Goal: Task Accomplishment & Management: Complete application form

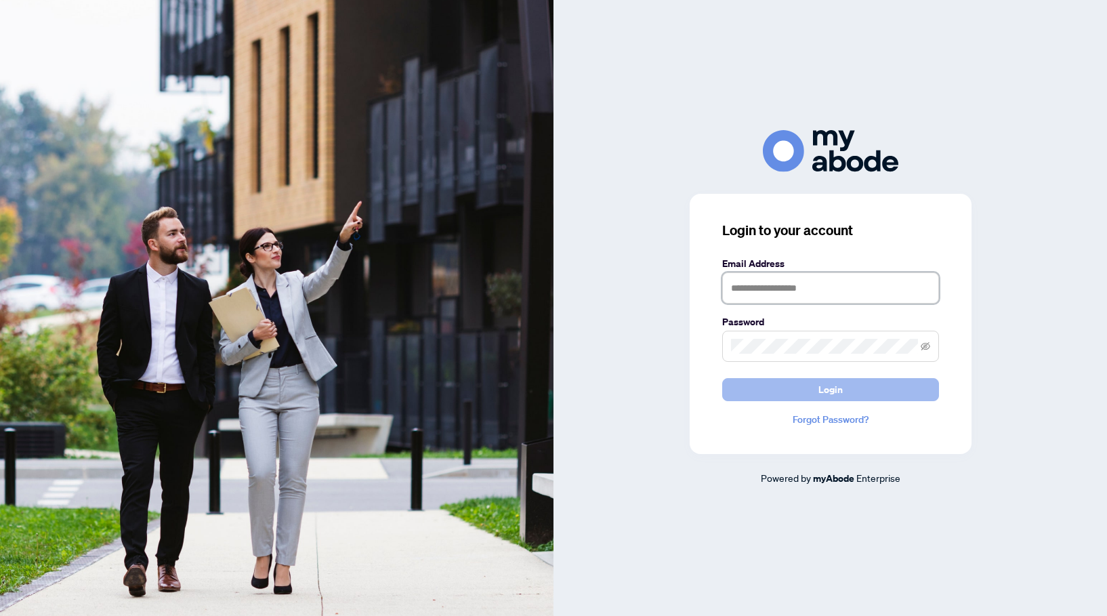
type input "**********"
click at [845, 389] on button "Login" at bounding box center [830, 389] width 217 height 23
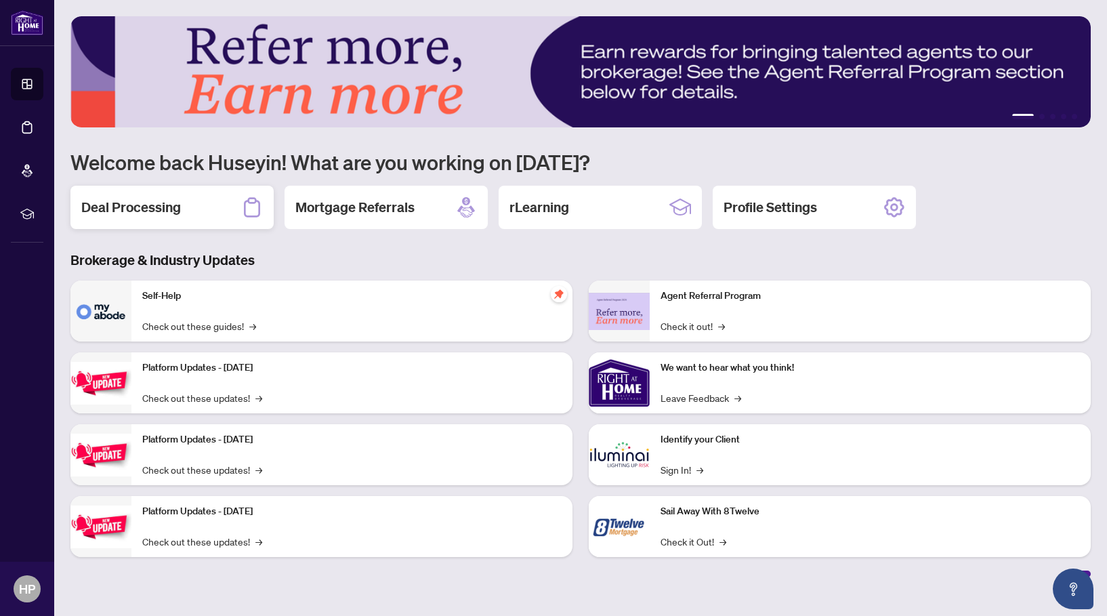
click at [136, 210] on h2 "Deal Processing" at bounding box center [131, 207] width 100 height 19
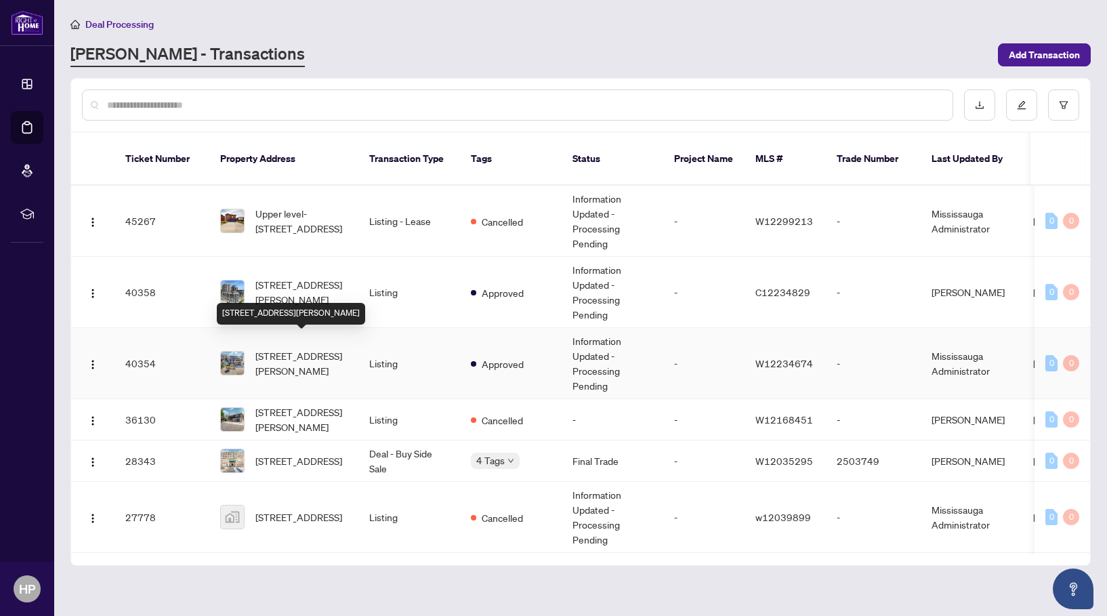
click at [307, 348] on span "[STREET_ADDRESS][PERSON_NAME]" at bounding box center [301, 363] width 92 height 30
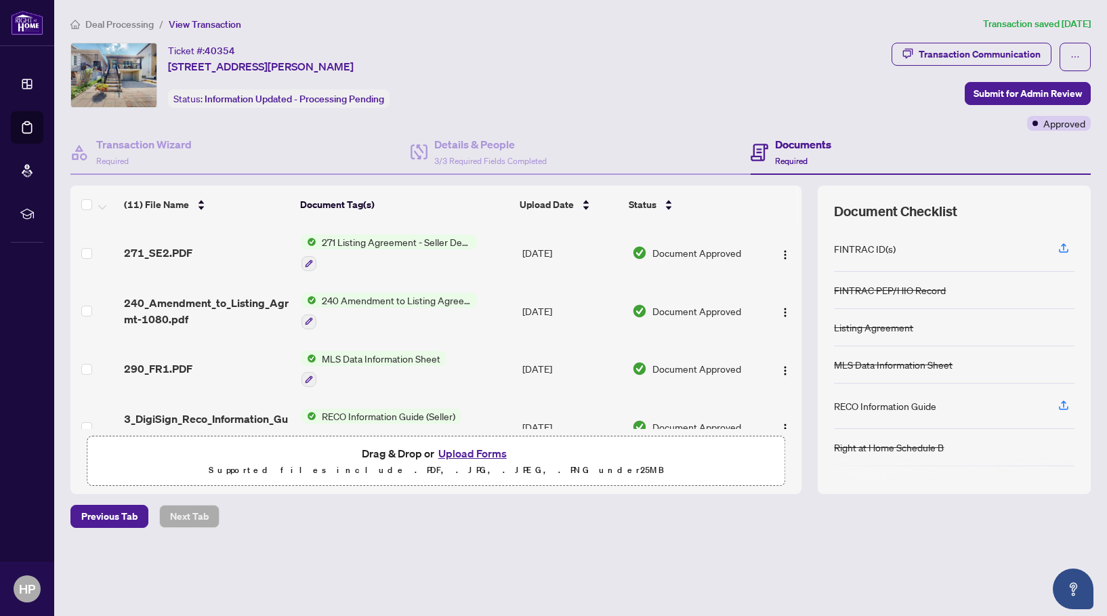
click at [460, 452] on button "Upload Forms" at bounding box center [472, 453] width 77 height 18
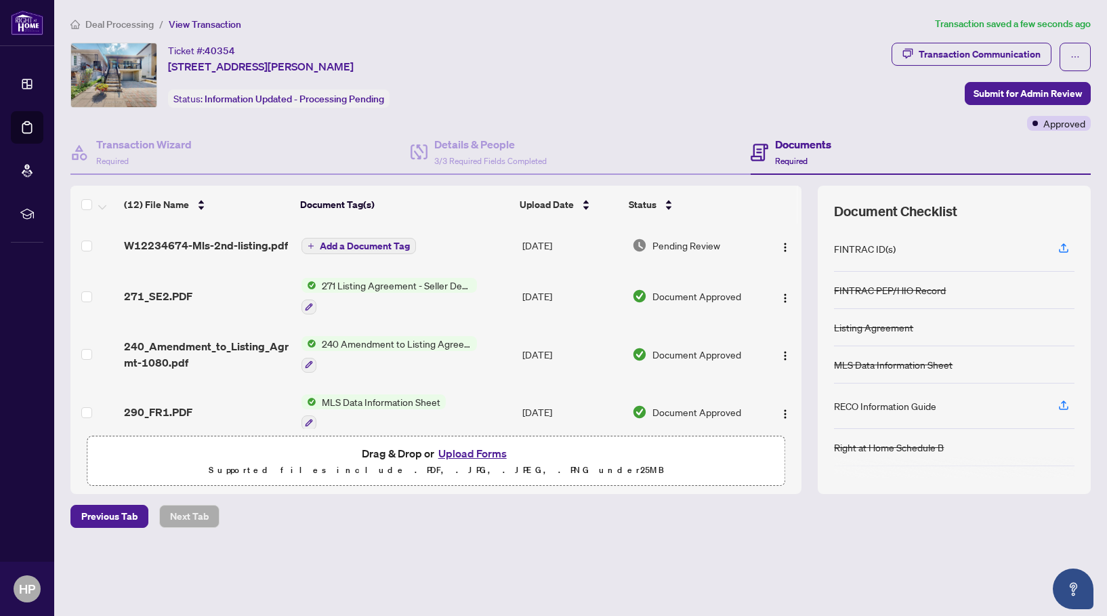
click at [367, 243] on span "Add a Document Tag" at bounding box center [365, 245] width 90 height 9
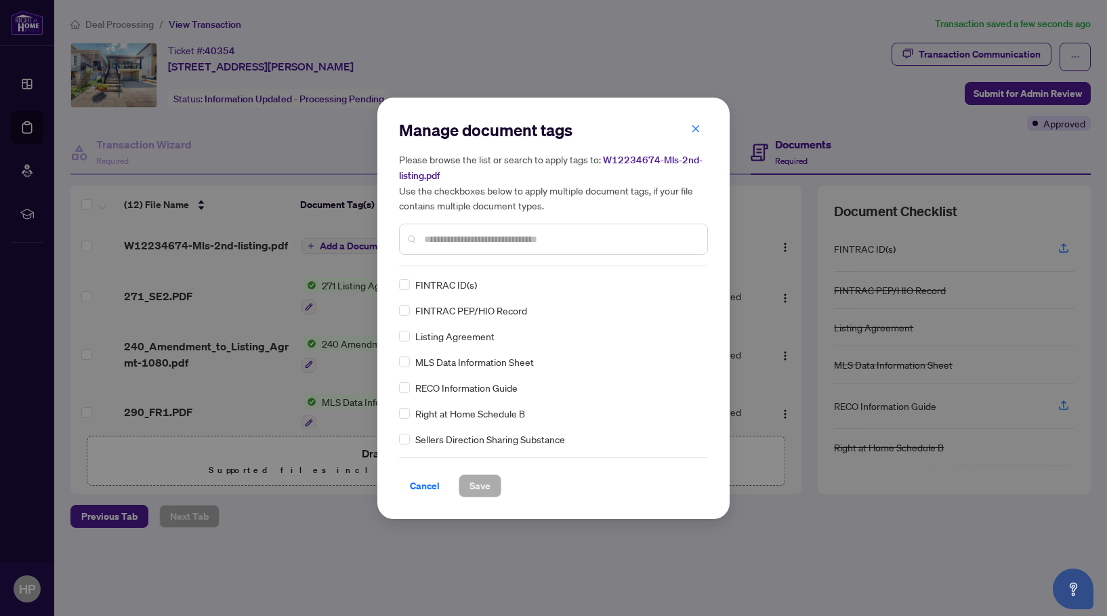
click at [444, 240] on input "text" at bounding box center [560, 239] width 272 height 15
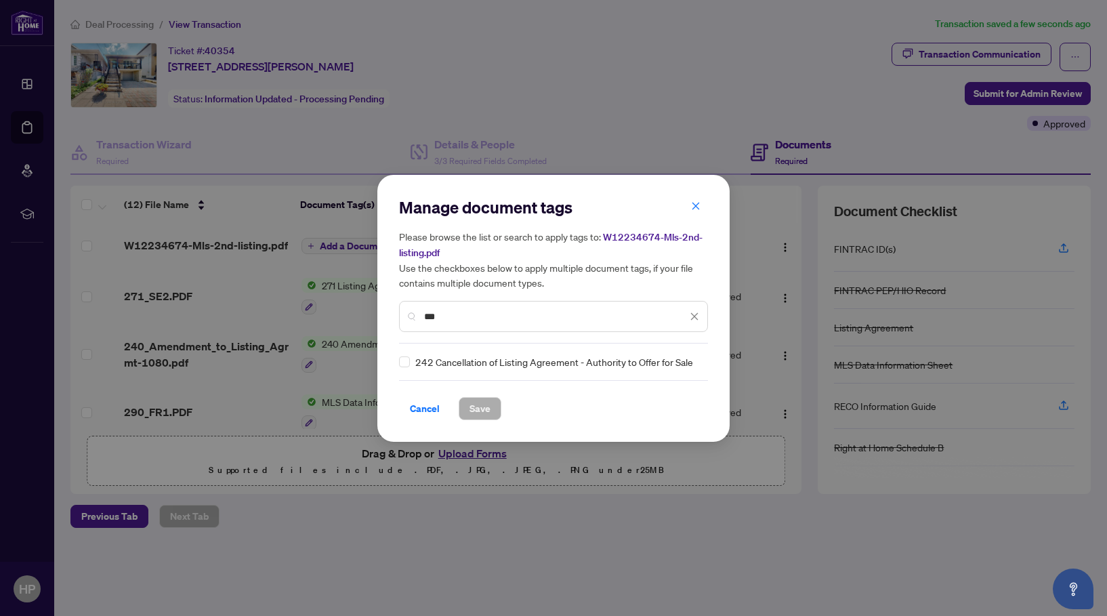
type input "***"
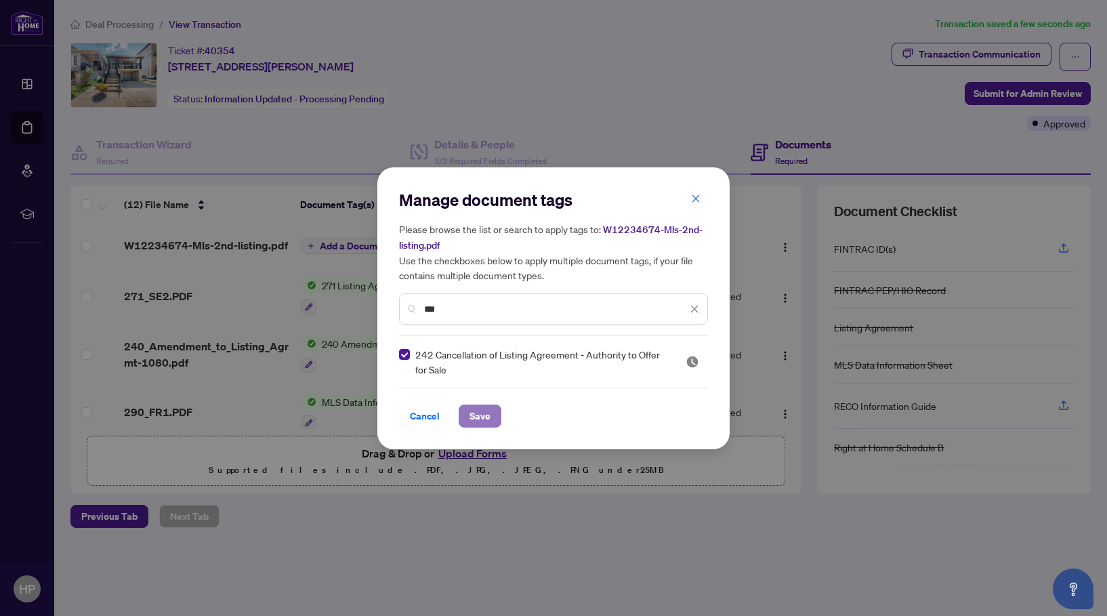
click at [474, 411] on span "Save" at bounding box center [480, 416] width 21 height 22
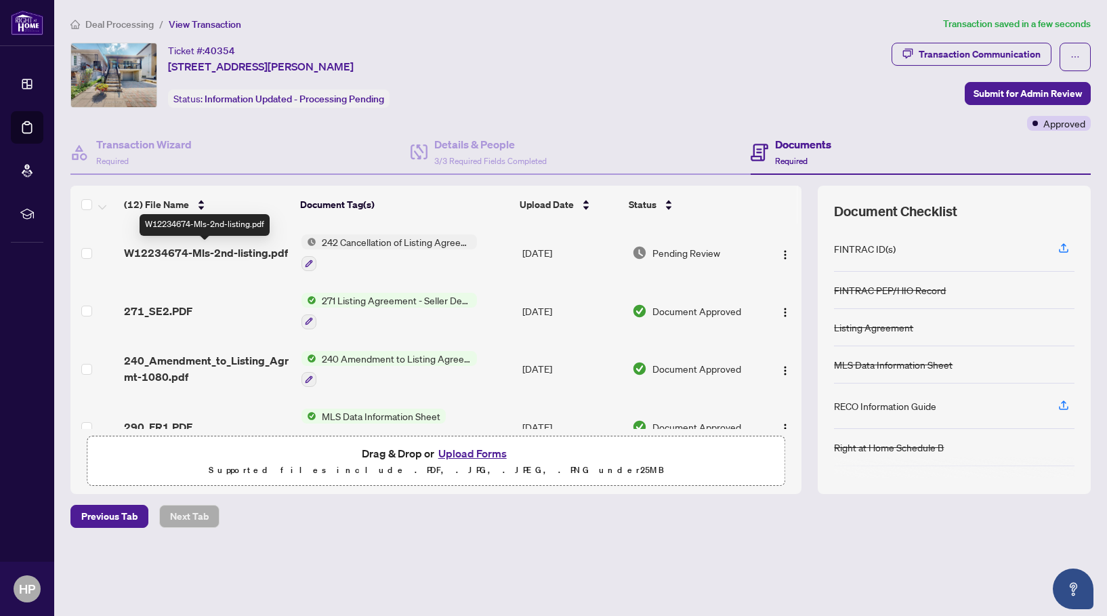
click at [245, 253] on span "W12234674-Mls-2nd-listing.pdf" at bounding box center [206, 253] width 164 height 16
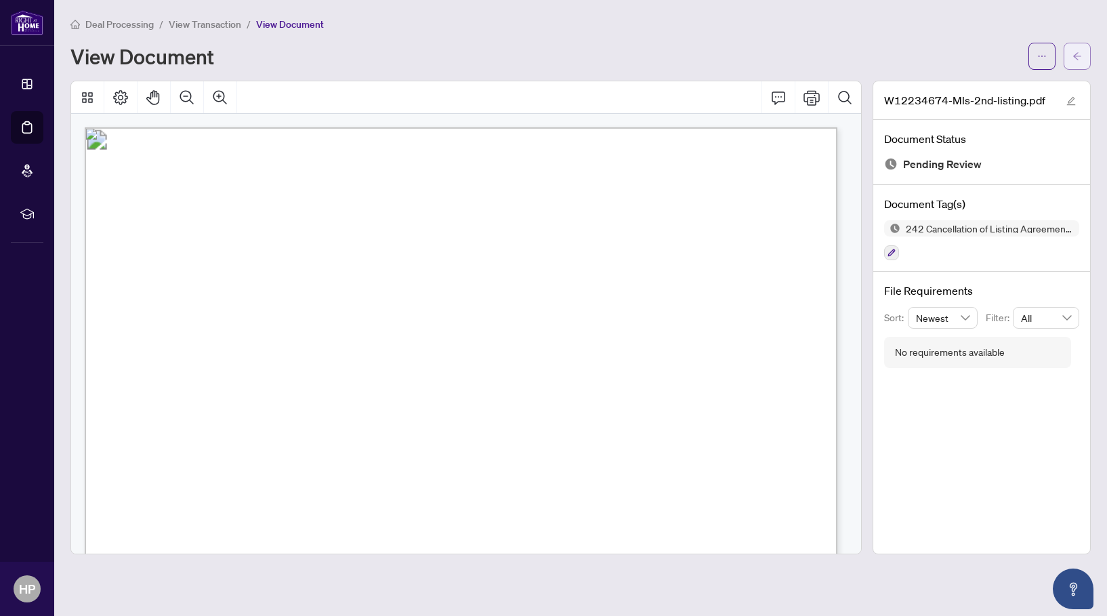
click at [1079, 59] on icon "arrow-left" at bounding box center [1077, 55] width 9 height 9
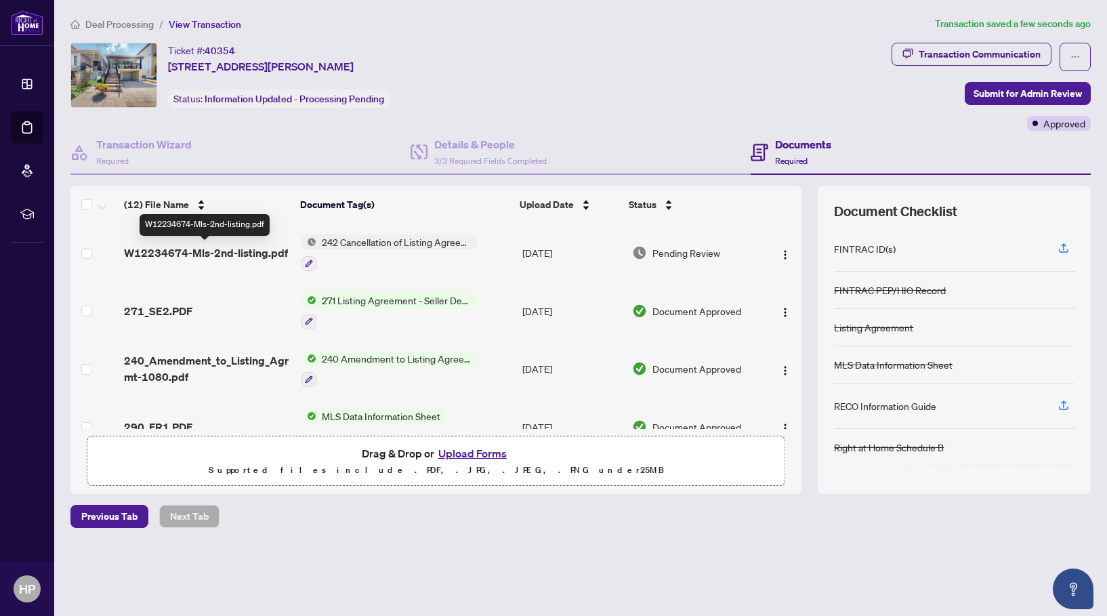
click at [249, 253] on span "W12234674-Mls-2nd-listing.pdf" at bounding box center [206, 253] width 164 height 16
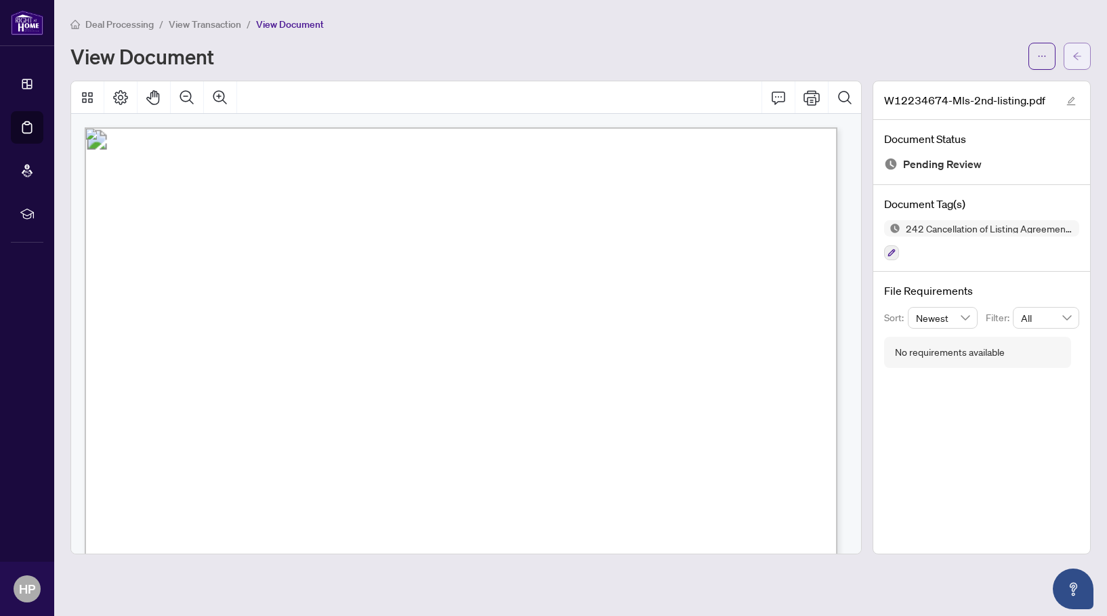
click at [1075, 62] on span "button" at bounding box center [1077, 56] width 9 height 22
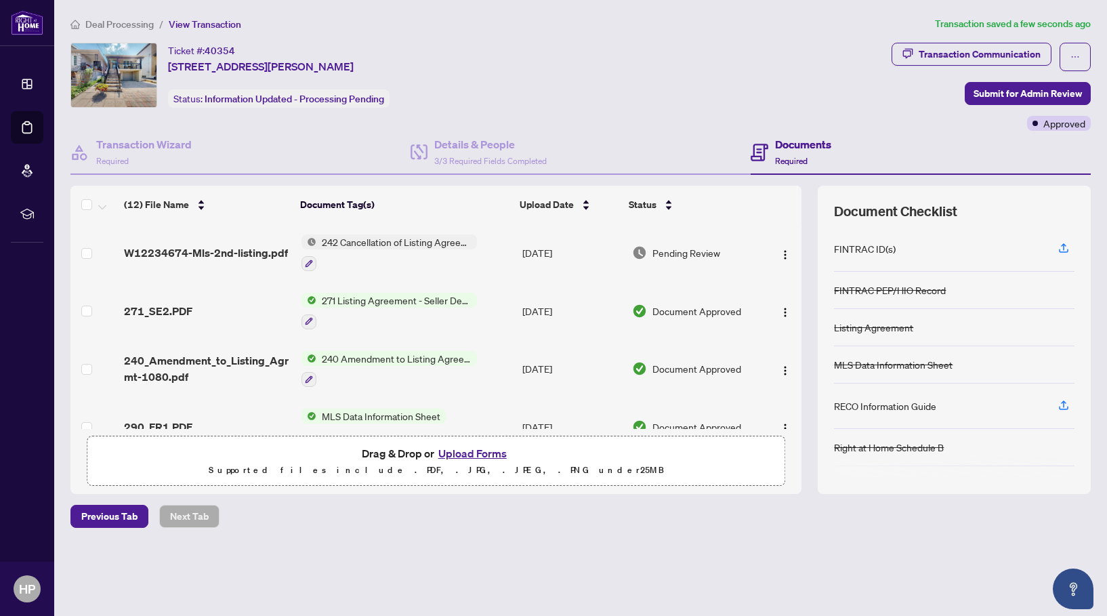
click at [379, 245] on span "242 Cancellation of Listing Agreement - Authority to Offer for Sale" at bounding box center [396, 241] width 161 height 15
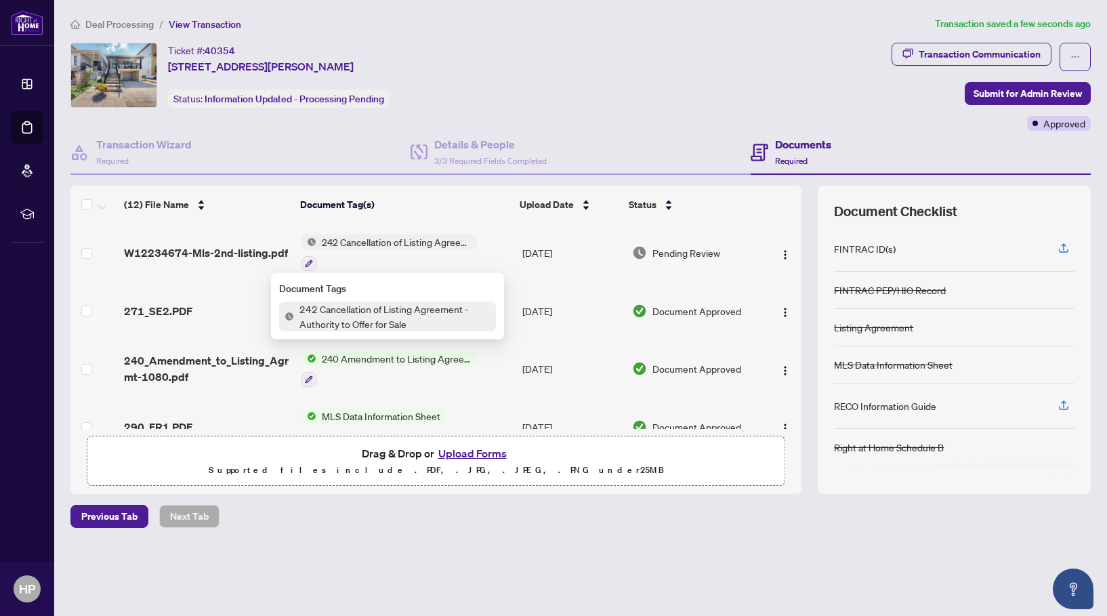
click at [379, 245] on span "242 Cancellation of Listing Agreement - Authority to Offer for Sale" at bounding box center [396, 241] width 161 height 15
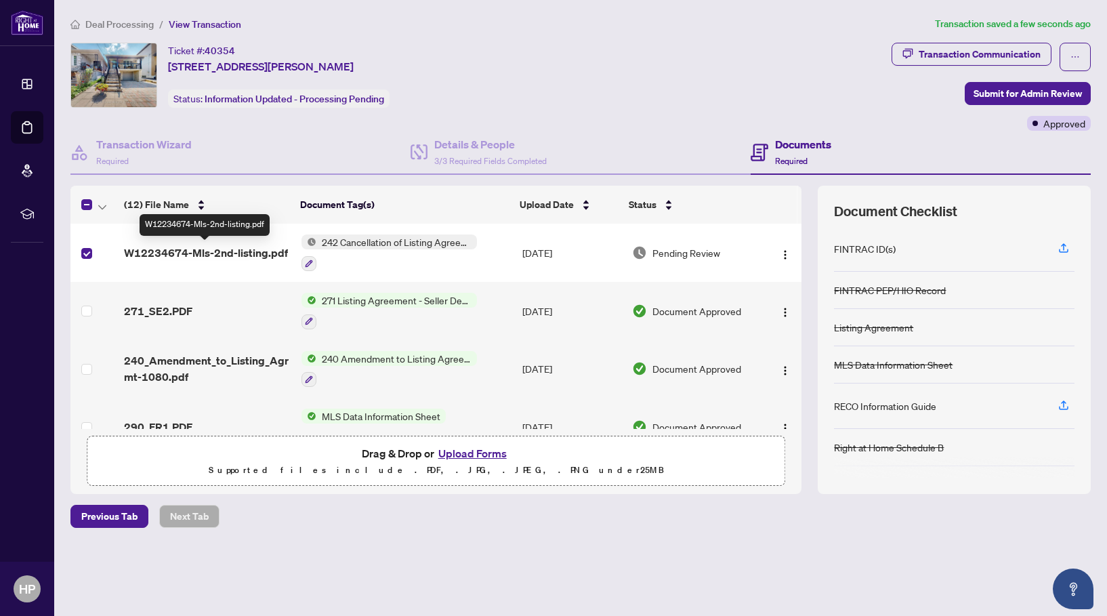
click at [163, 254] on span "W12234674-Mls-2nd-listing.pdf" at bounding box center [206, 253] width 164 height 16
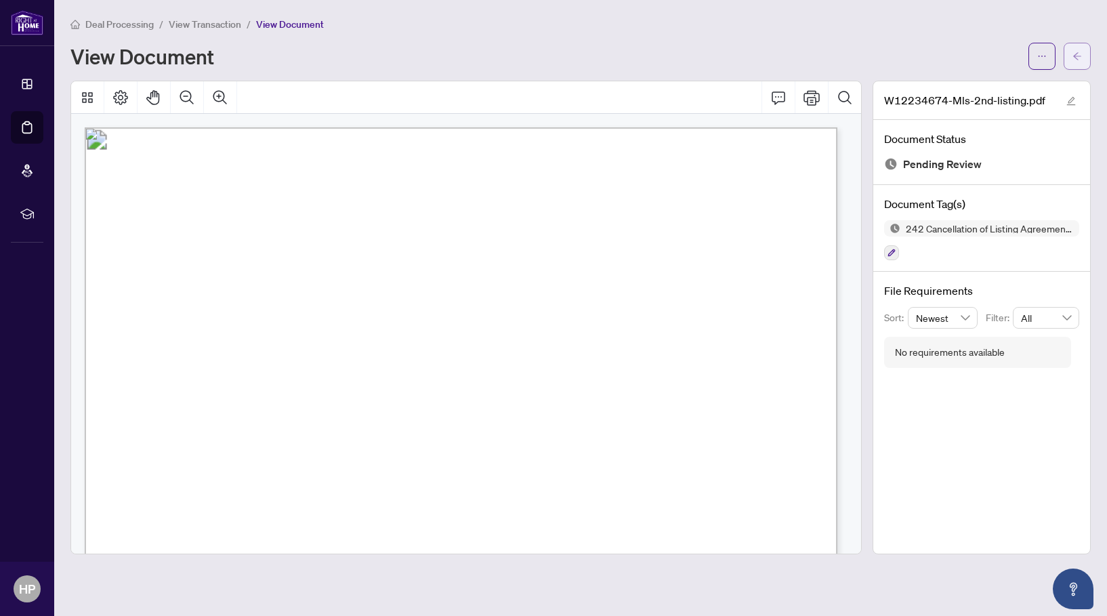
click at [1079, 54] on icon "arrow-left" at bounding box center [1077, 55] width 9 height 9
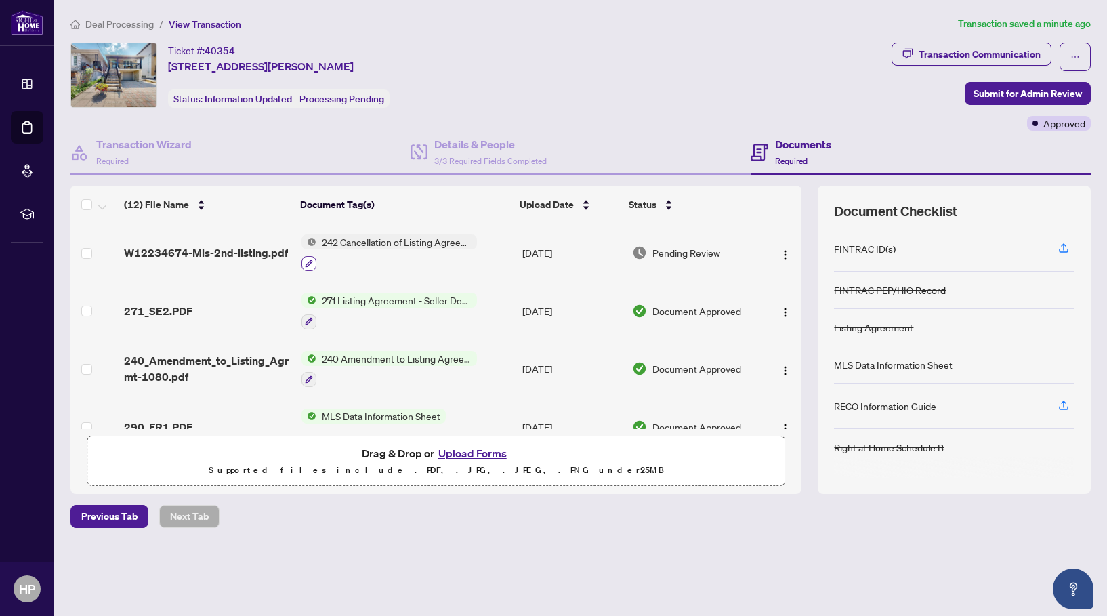
click at [306, 264] on icon "button" at bounding box center [309, 263] width 8 height 8
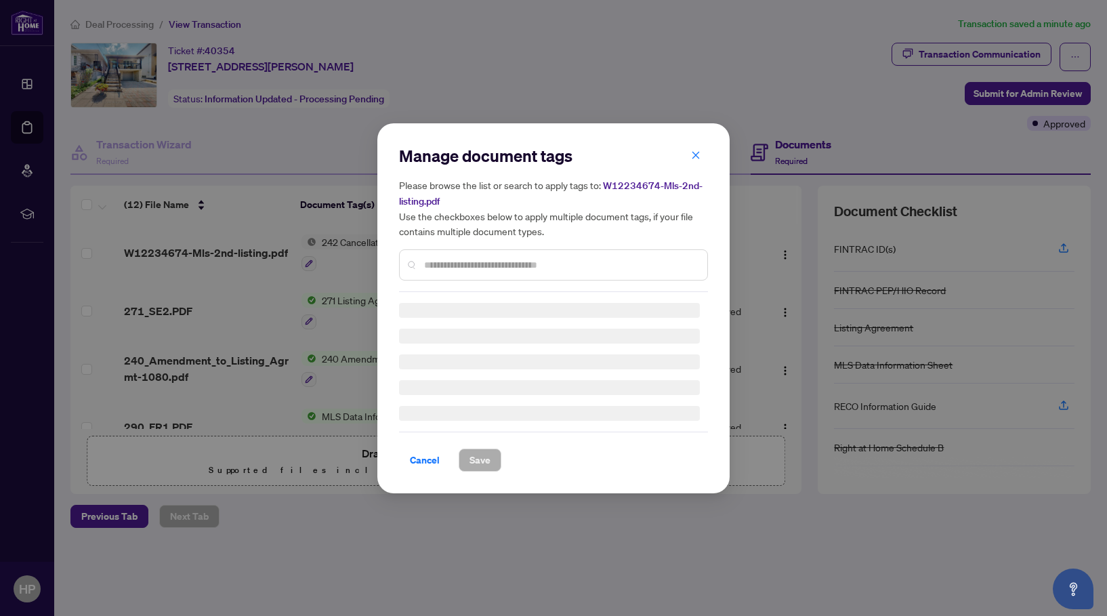
click at [249, 282] on div "Manage document tags Please browse the list or search to apply tags to: W122346…" at bounding box center [553, 308] width 1107 height 616
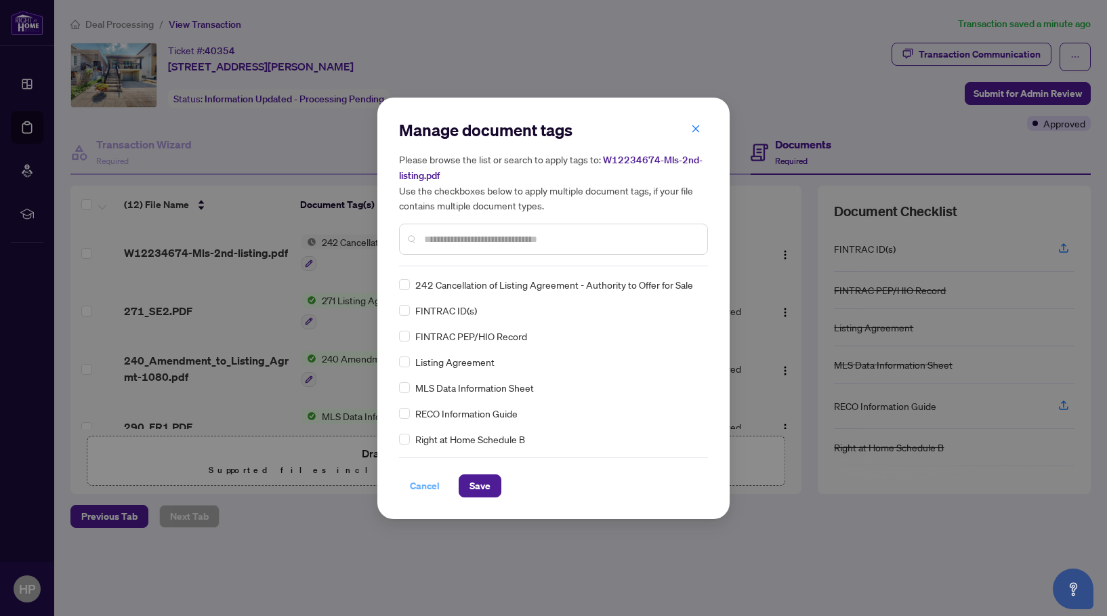
click at [425, 485] on span "Cancel" at bounding box center [425, 486] width 30 height 22
click at [496, 451] on div "Manage document tags Please browse the list or search to apply tags to: W122346…" at bounding box center [553, 308] width 1107 height 616
click at [717, 123] on div "Manage document tags Please browse the list or search to apply tags to: W122346…" at bounding box center [553, 308] width 1107 height 616
click at [696, 129] on div "Manage document tags Please browse the list or search to apply tags to: W122346…" at bounding box center [553, 308] width 1107 height 616
click at [694, 136] on div "Manage document tags Please browse the list or search to apply tags to: W122346…" at bounding box center [553, 308] width 1107 height 616
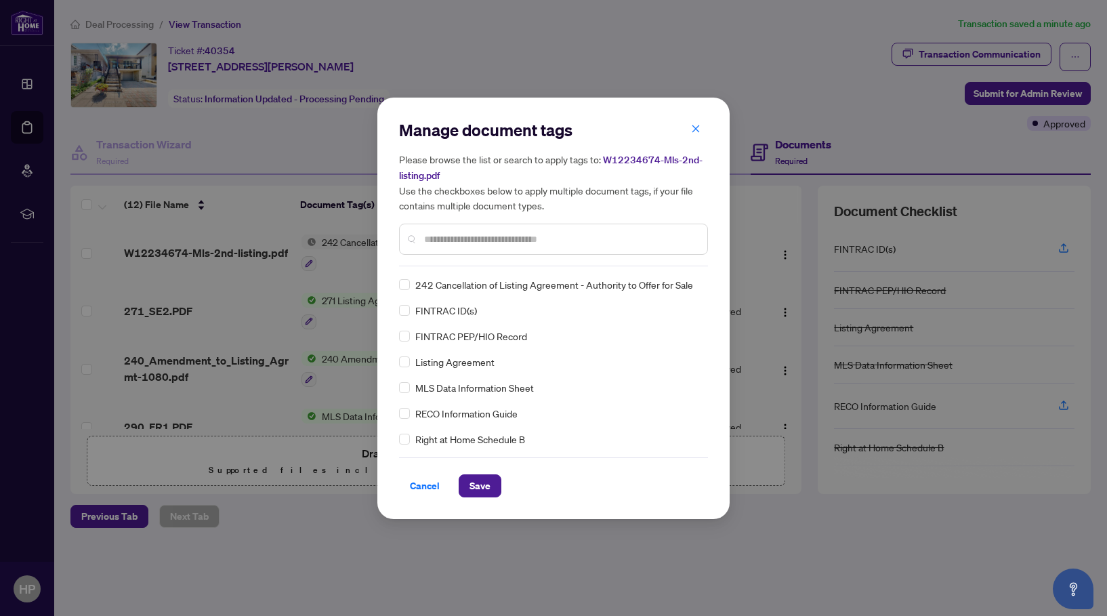
click at [480, 485] on div "Manage document tags Please browse the list or search to apply tags to: W122346…" at bounding box center [553, 308] width 1107 height 616
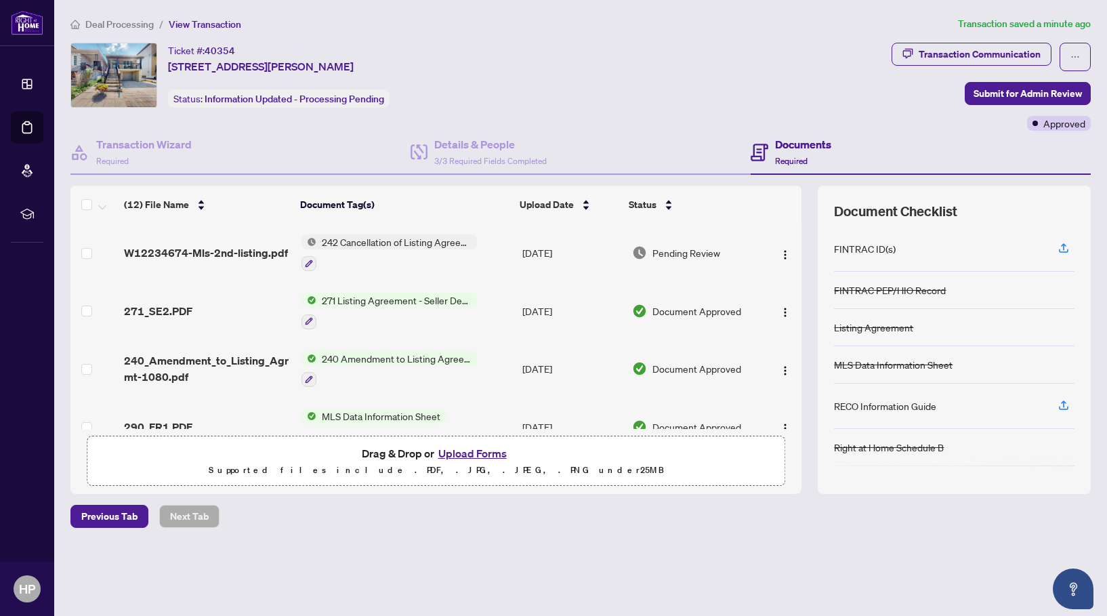
drag, startPoint x: 480, startPoint y: 486, endPoint x: 532, endPoint y: 351, distance: 144.6
click at [482, 485] on div "Manage document tags Please browse the list or search to apply tags to: W122346…" at bounding box center [553, 308] width 1107 height 616
click at [491, 478] on div "Manage document tags Please browse the list or search to apply tags to: W122346…" at bounding box center [553, 308] width 1107 height 616
click at [434, 234] on span "242 Cancellation of Listing Agreement - Authority to Offer for Sale" at bounding box center [396, 241] width 161 height 15
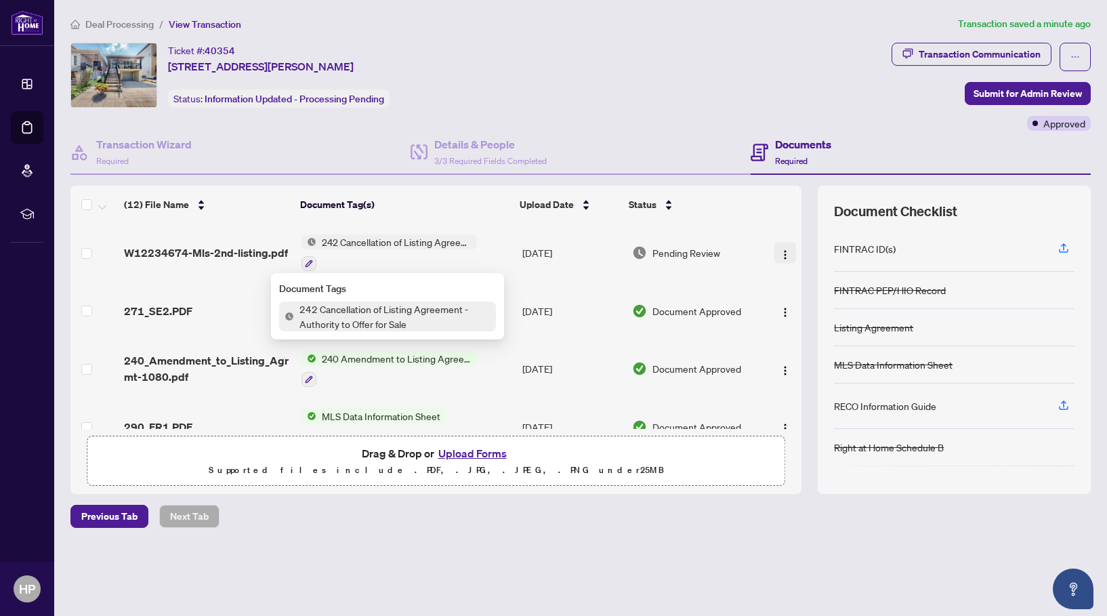
click at [781, 256] on img "button" at bounding box center [785, 254] width 11 height 11
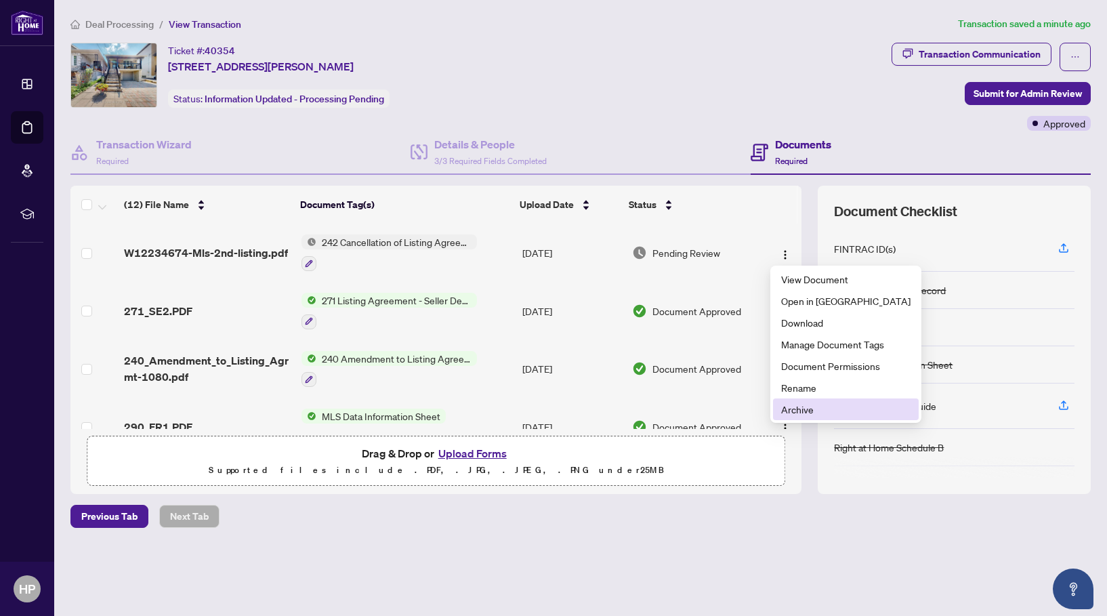
click at [814, 407] on span "Archive" at bounding box center [845, 409] width 129 height 15
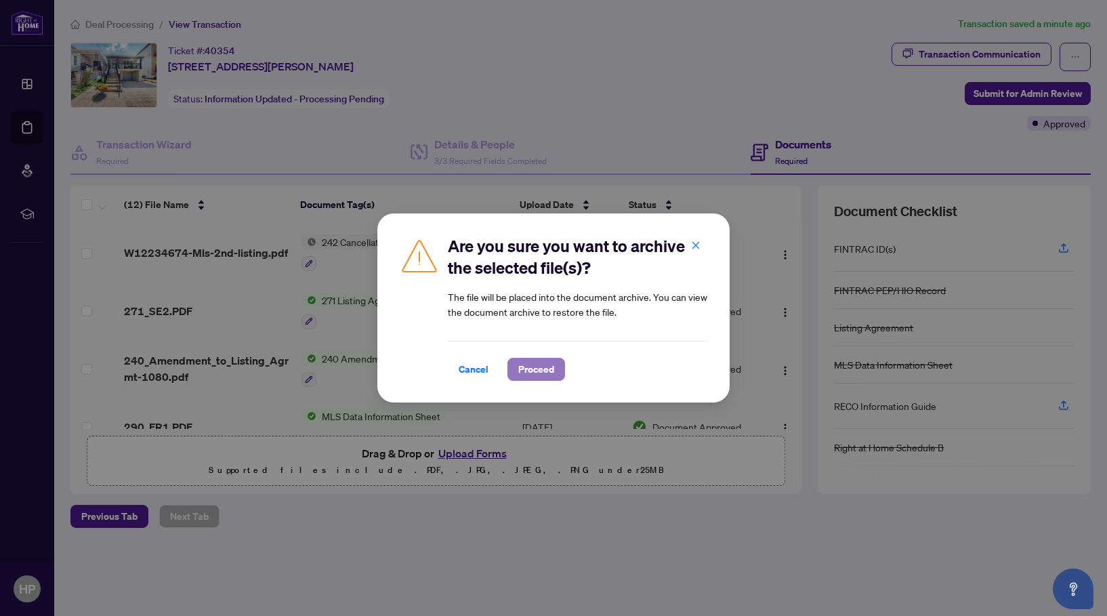
click at [533, 378] on span "Proceed" at bounding box center [536, 369] width 36 height 22
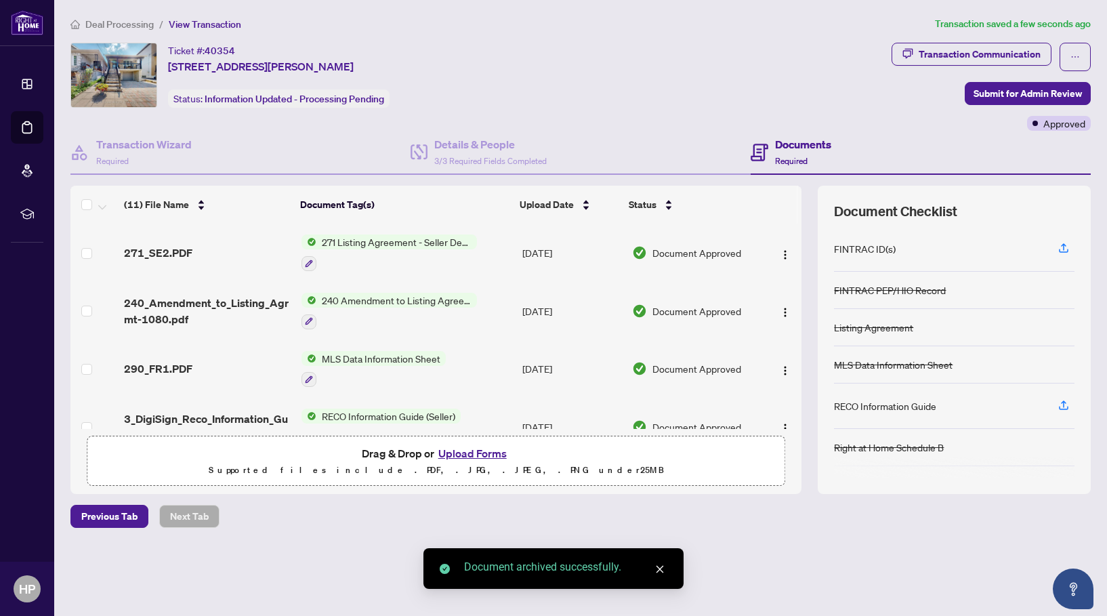
click at [476, 447] on button "Upload Forms" at bounding box center [472, 453] width 77 height 18
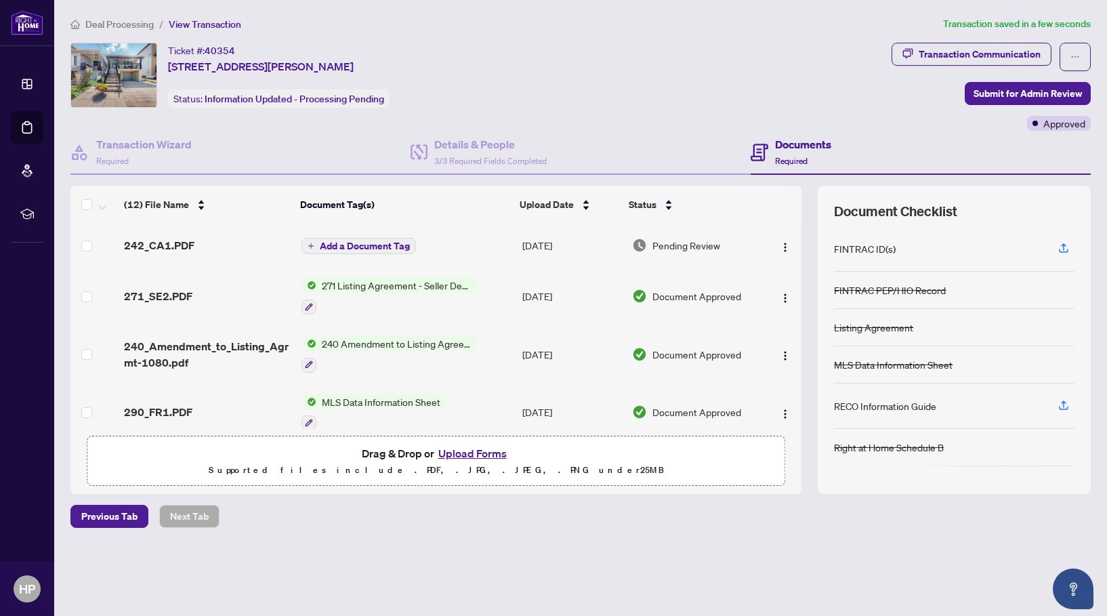
click at [381, 243] on span "Add a Document Tag" at bounding box center [365, 245] width 90 height 9
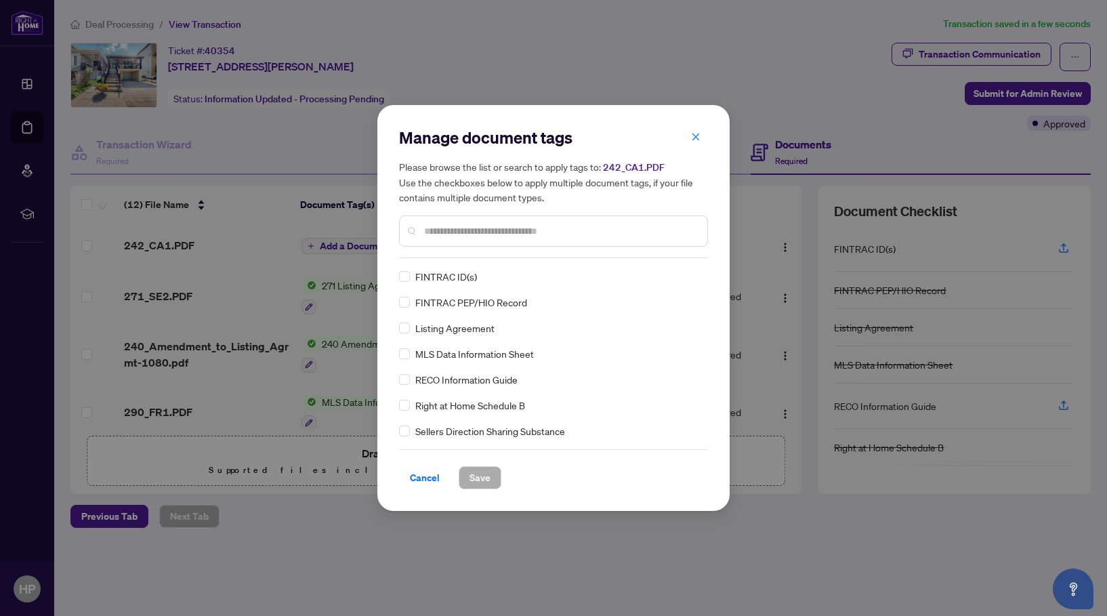
click at [443, 234] on input "text" at bounding box center [560, 231] width 272 height 15
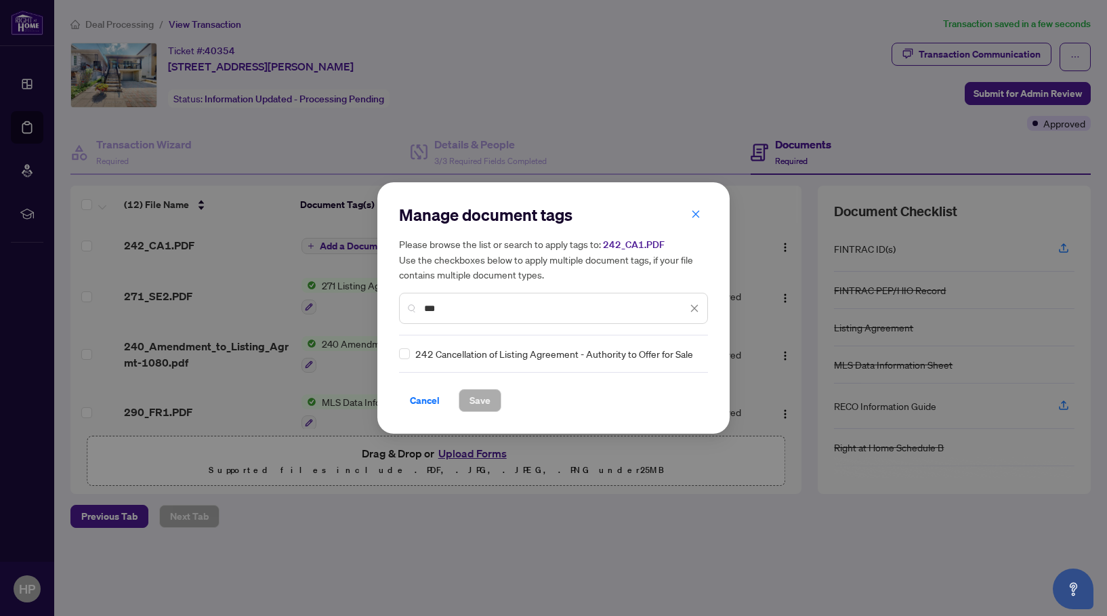
type input "***"
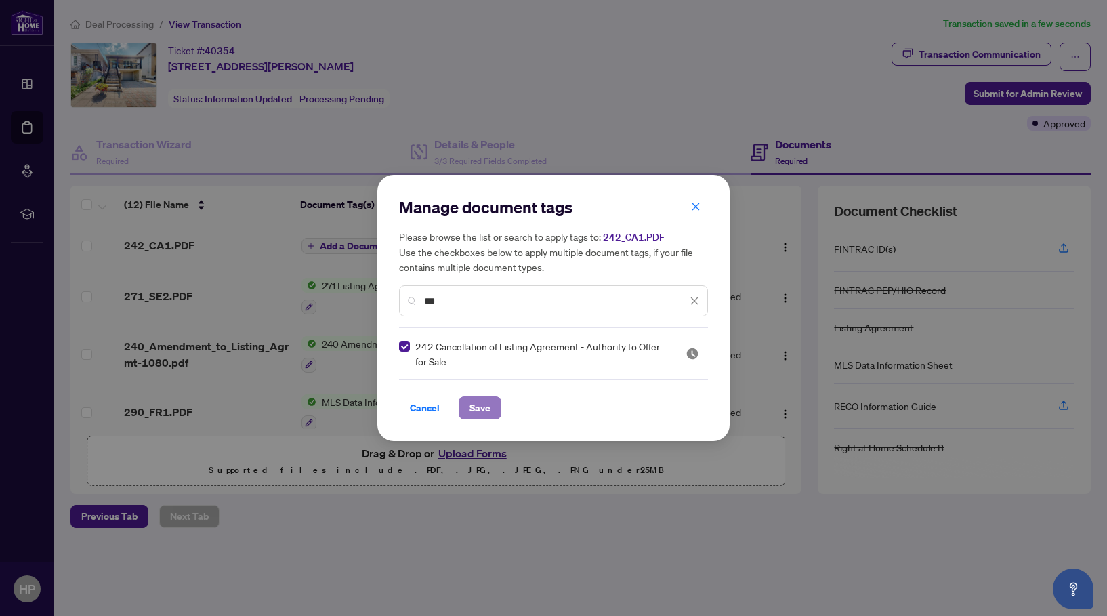
click at [478, 415] on span "Save" at bounding box center [480, 408] width 21 height 22
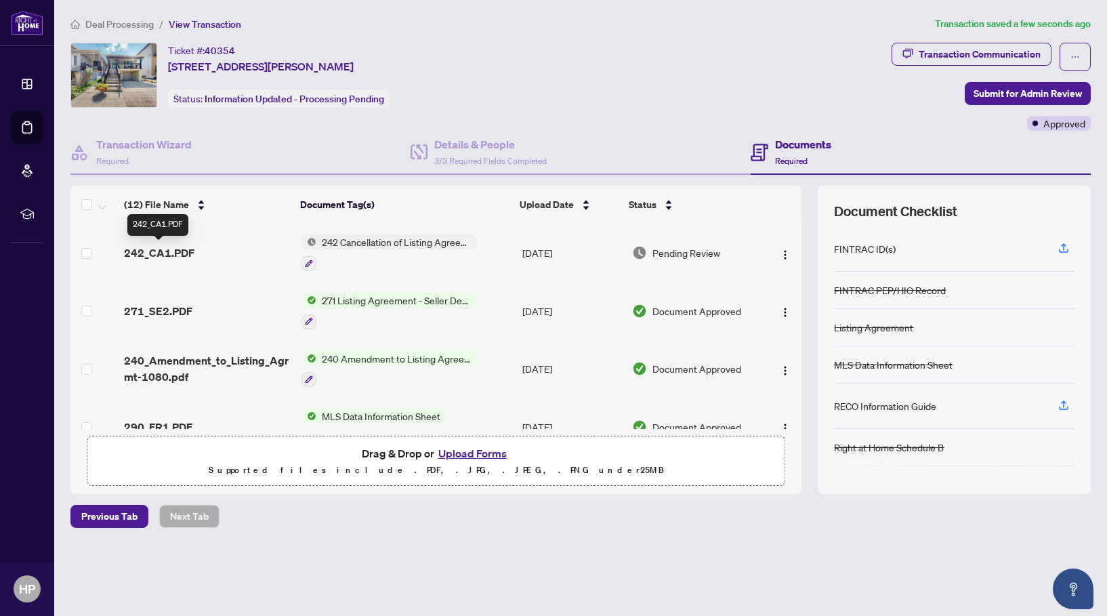
click at [169, 249] on span "242_CA1.PDF" at bounding box center [159, 253] width 70 height 16
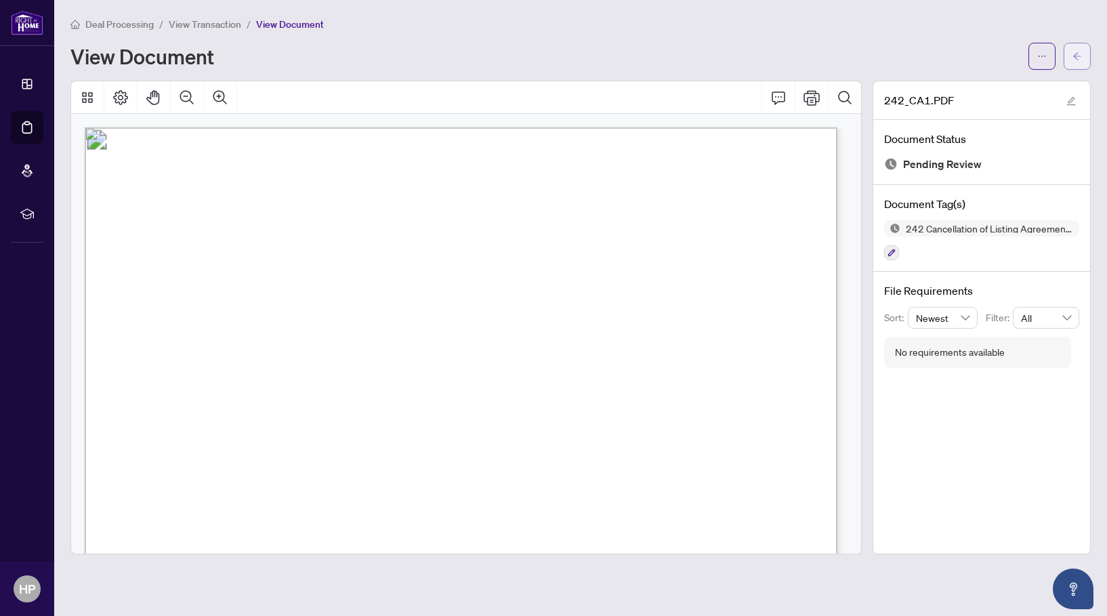
click at [1072, 56] on button "button" at bounding box center [1077, 56] width 27 height 27
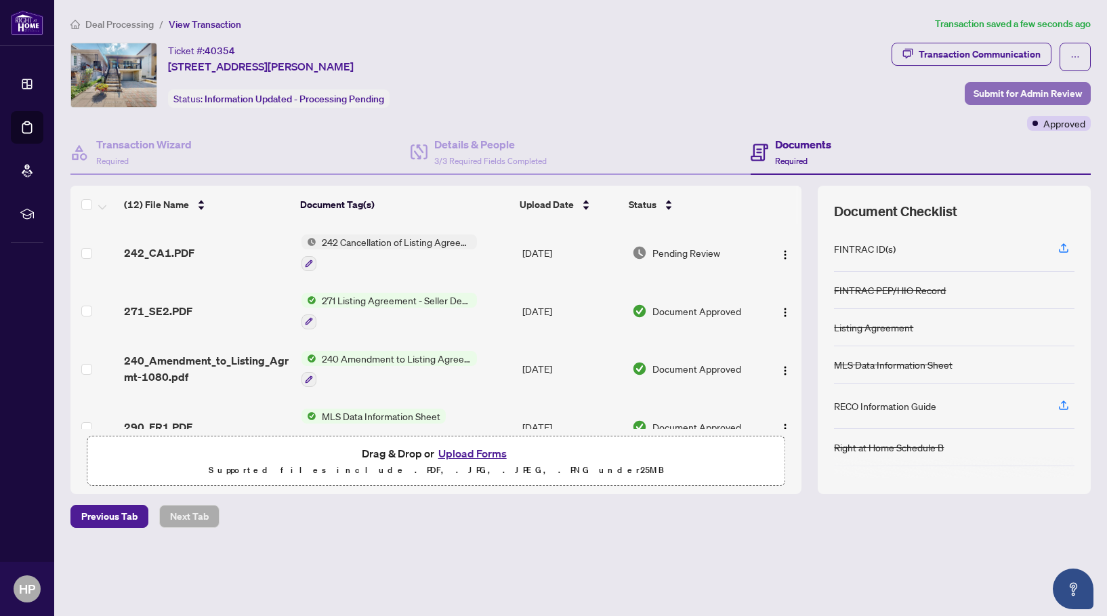
click at [987, 94] on span "Submit for Admin Review" at bounding box center [1028, 94] width 108 height 22
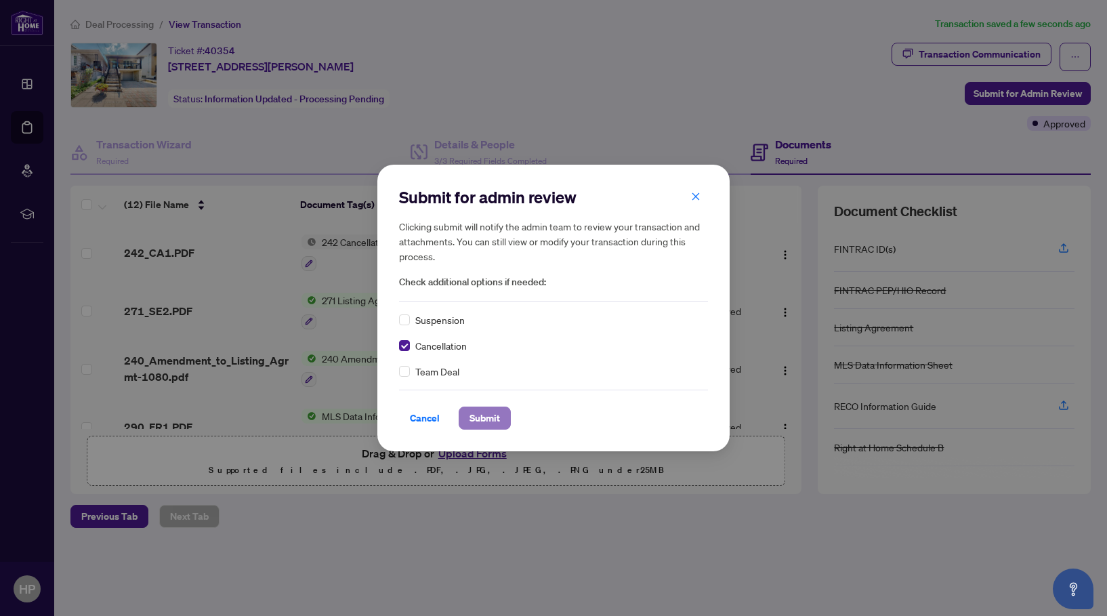
click at [482, 423] on span "Submit" at bounding box center [485, 418] width 30 height 22
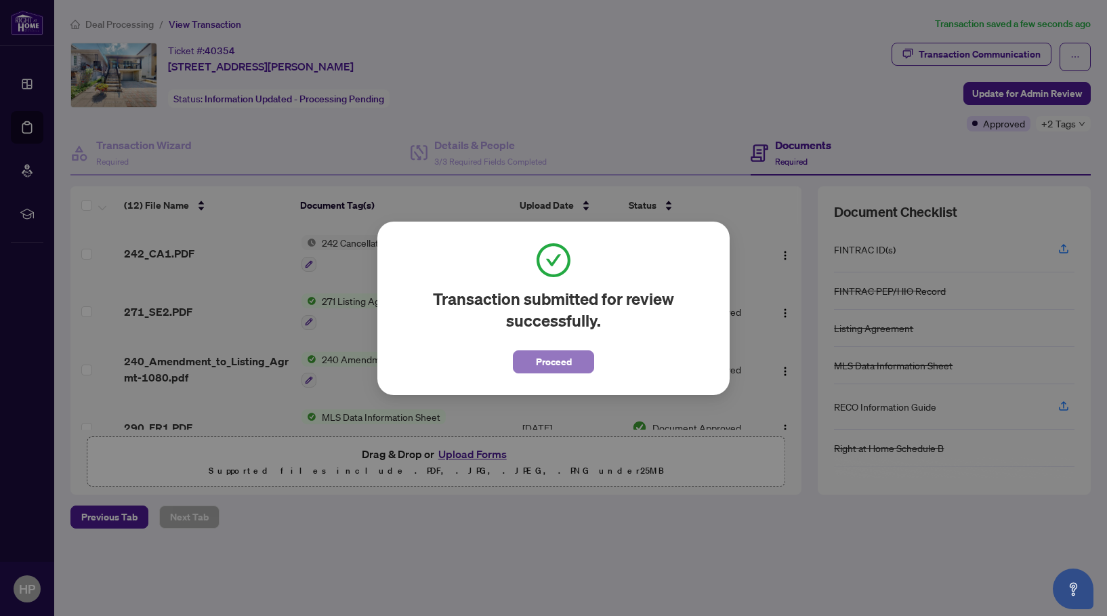
click at [578, 359] on button "Proceed" at bounding box center [553, 361] width 81 height 23
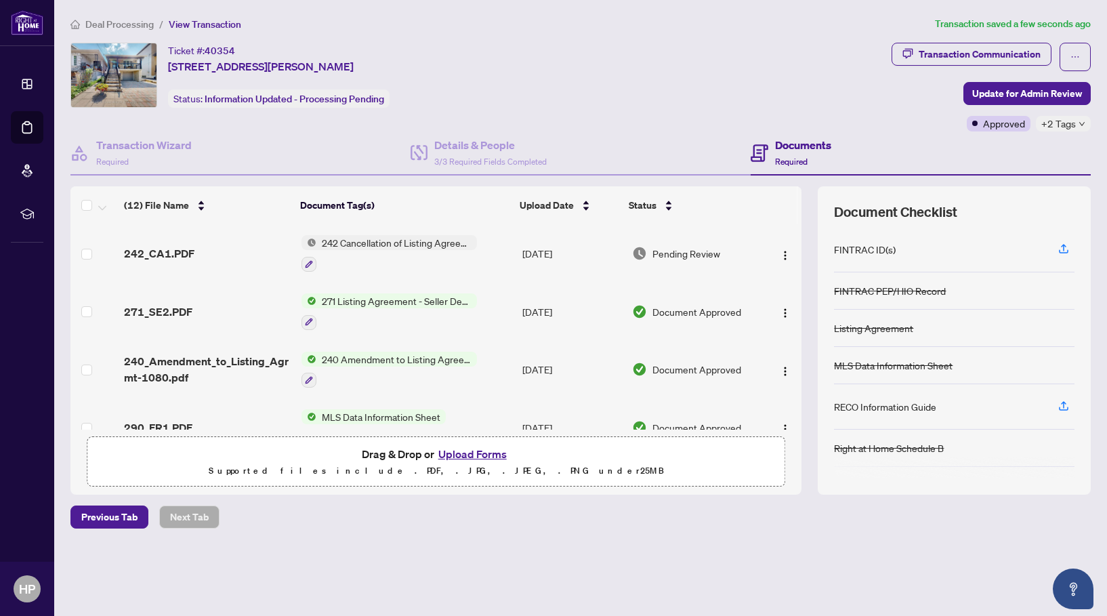
click at [119, 20] on span "Deal Processing" at bounding box center [119, 24] width 68 height 12
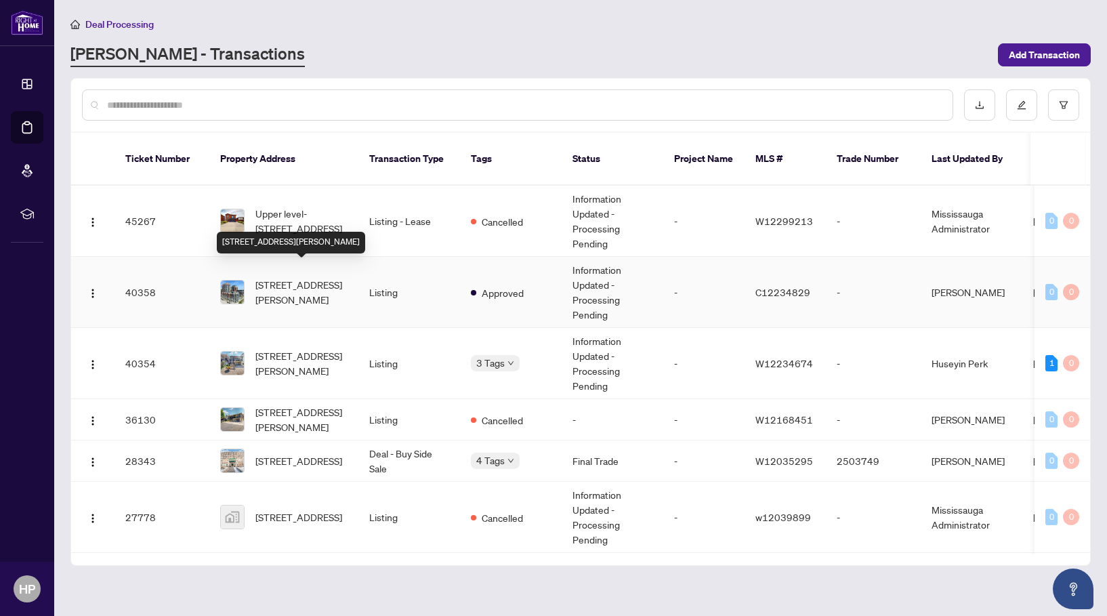
click at [306, 277] on span "[STREET_ADDRESS][PERSON_NAME]" at bounding box center [301, 292] width 92 height 30
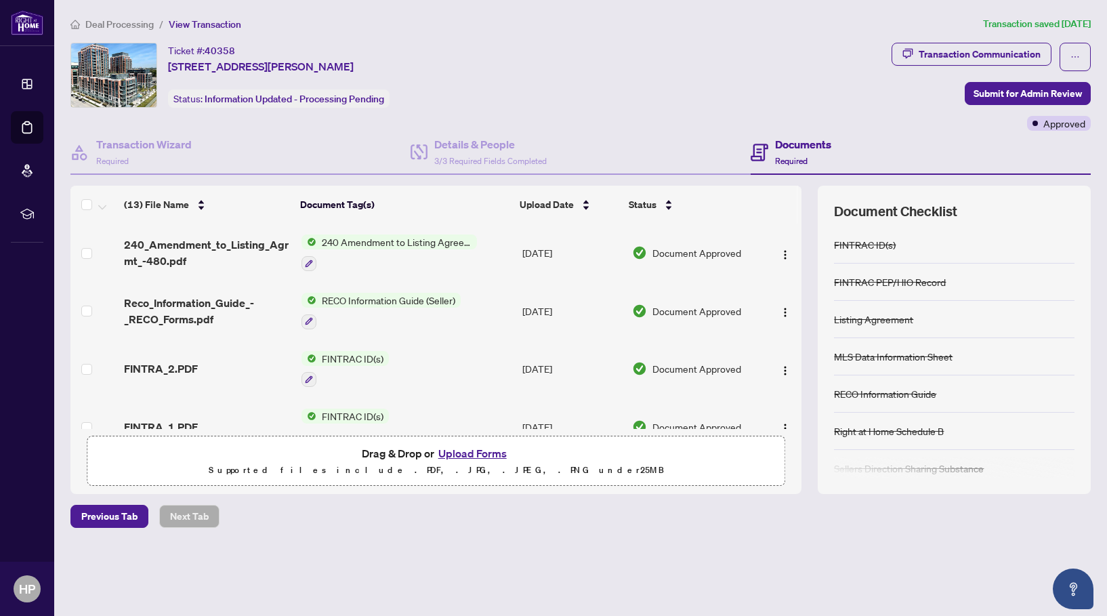
click at [465, 452] on button "Upload Forms" at bounding box center [472, 453] width 77 height 18
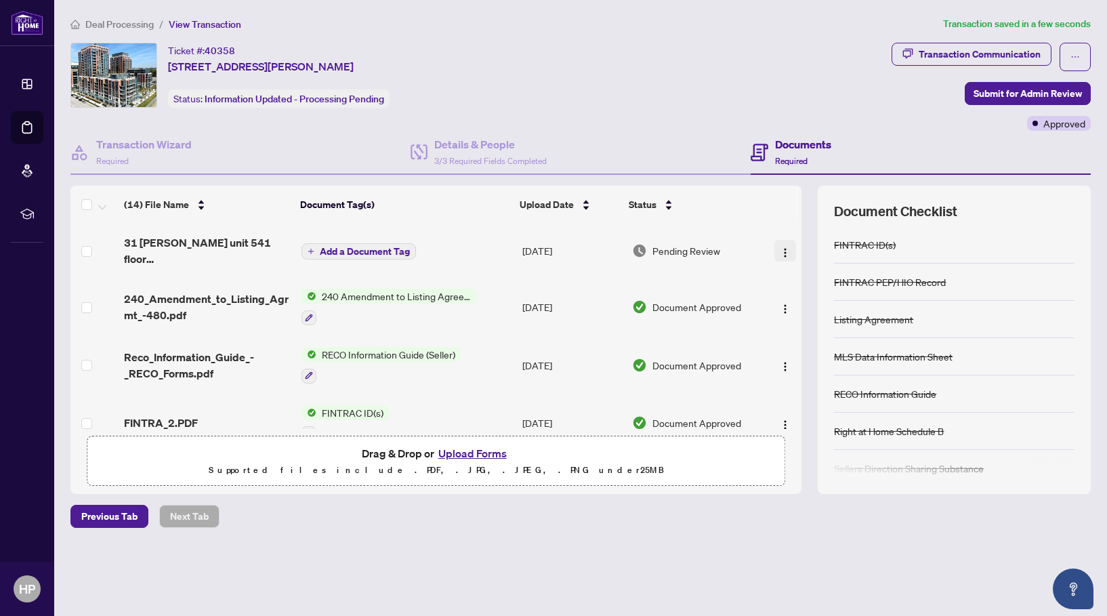
click at [783, 253] on img "button" at bounding box center [785, 252] width 11 height 11
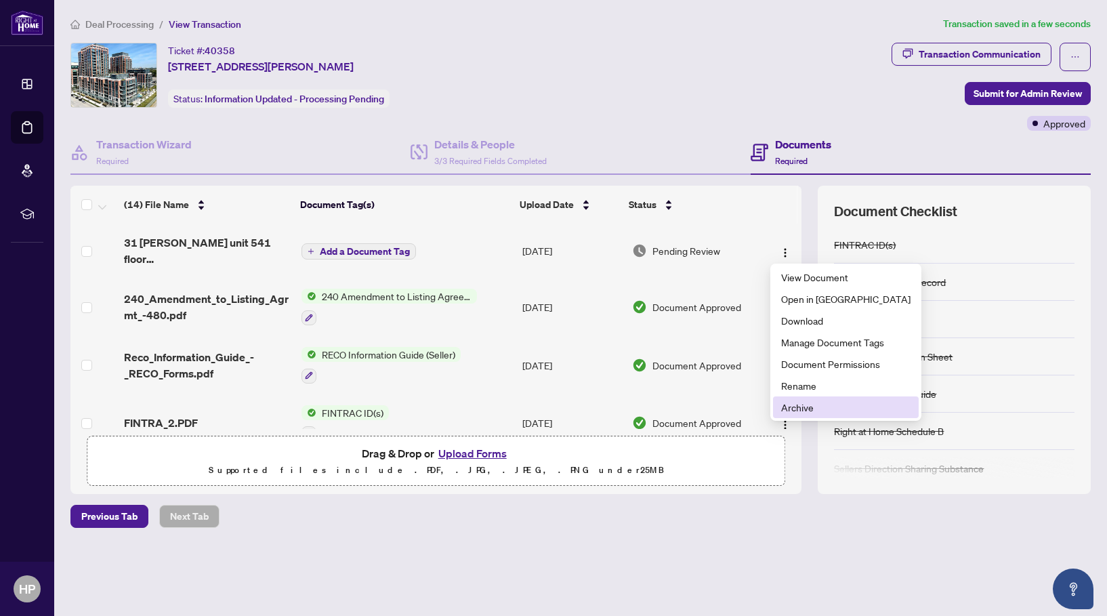
click at [810, 407] on span "Archive" at bounding box center [845, 407] width 129 height 15
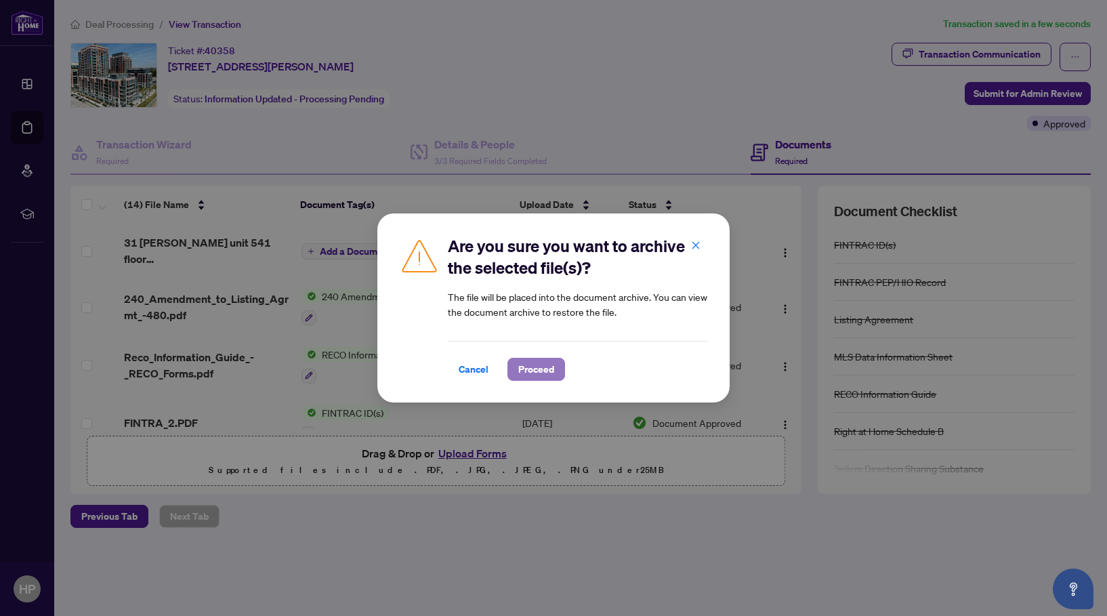
click at [528, 369] on span "Proceed" at bounding box center [536, 369] width 36 height 22
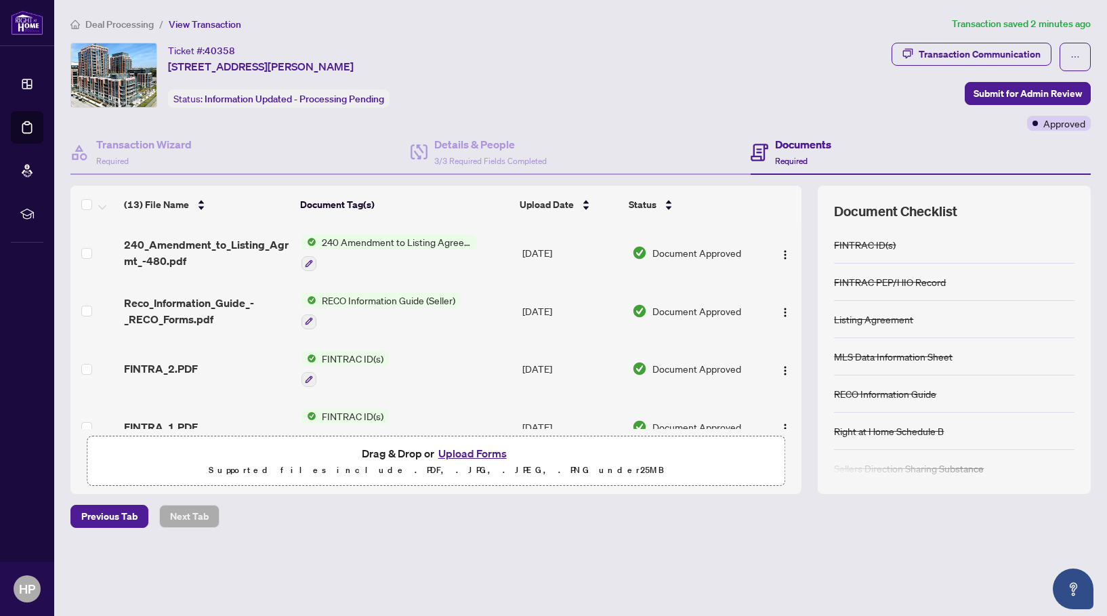
click at [468, 453] on button "Upload Forms" at bounding box center [472, 453] width 77 height 18
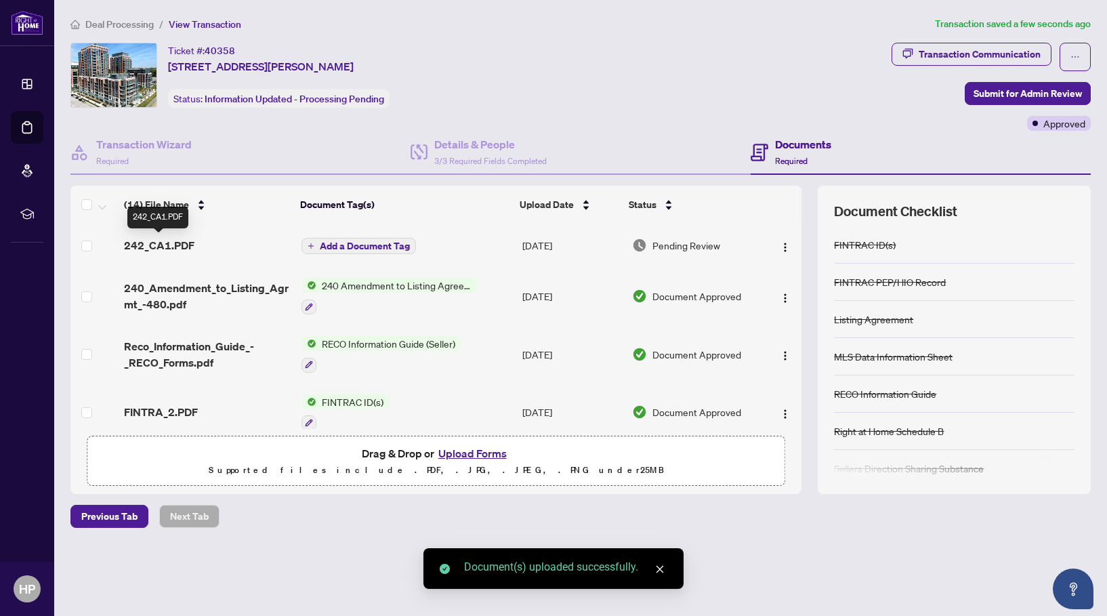
click at [159, 241] on span "242_CA1.PDF" at bounding box center [159, 245] width 70 height 16
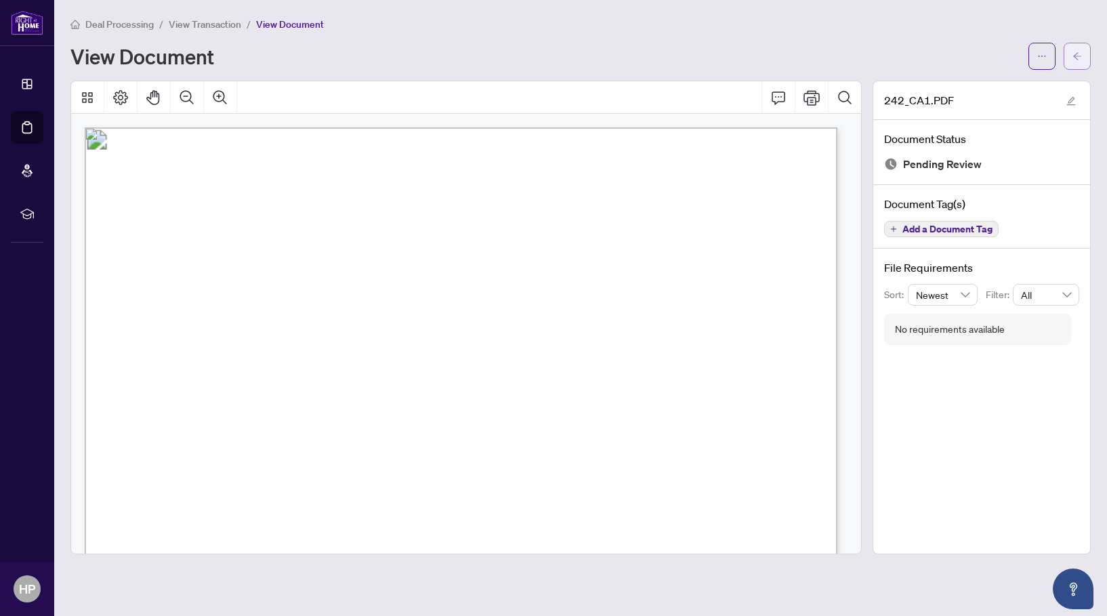
click at [1079, 61] on span "button" at bounding box center [1077, 56] width 9 height 22
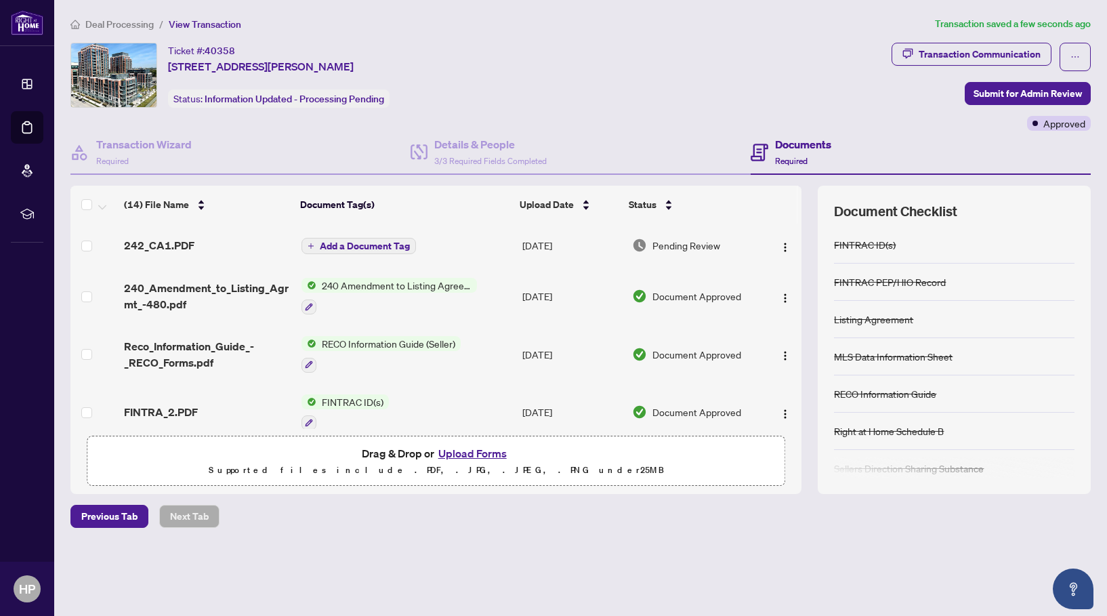
click at [350, 245] on span "Add a Document Tag" at bounding box center [365, 245] width 90 height 9
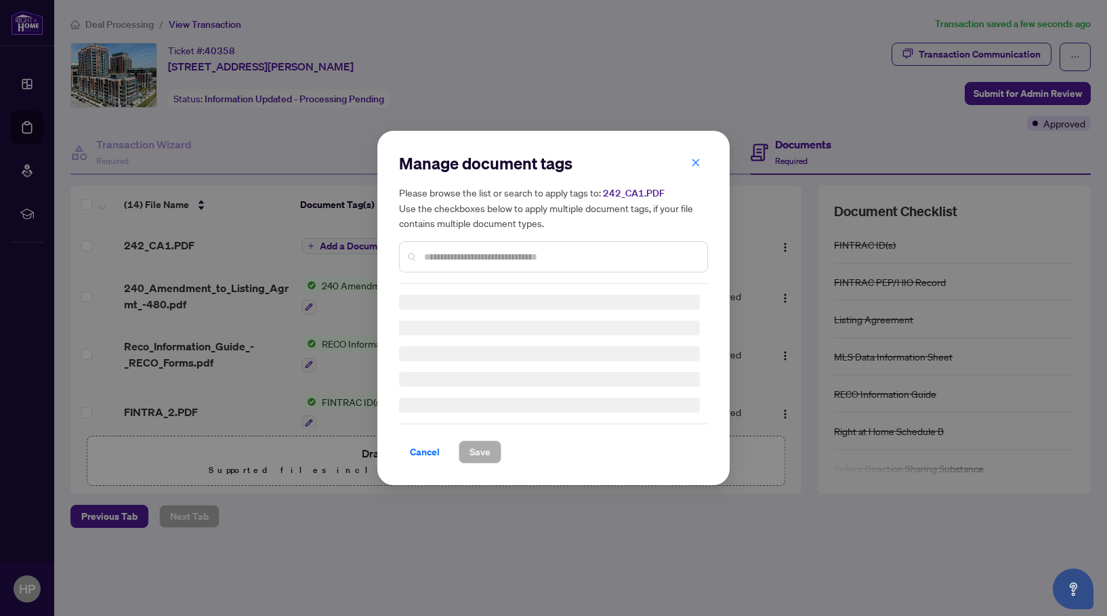
click at [436, 254] on div "Manage document tags Please browse the list or search to apply tags to: 242_CA1…" at bounding box center [553, 217] width 309 height 131
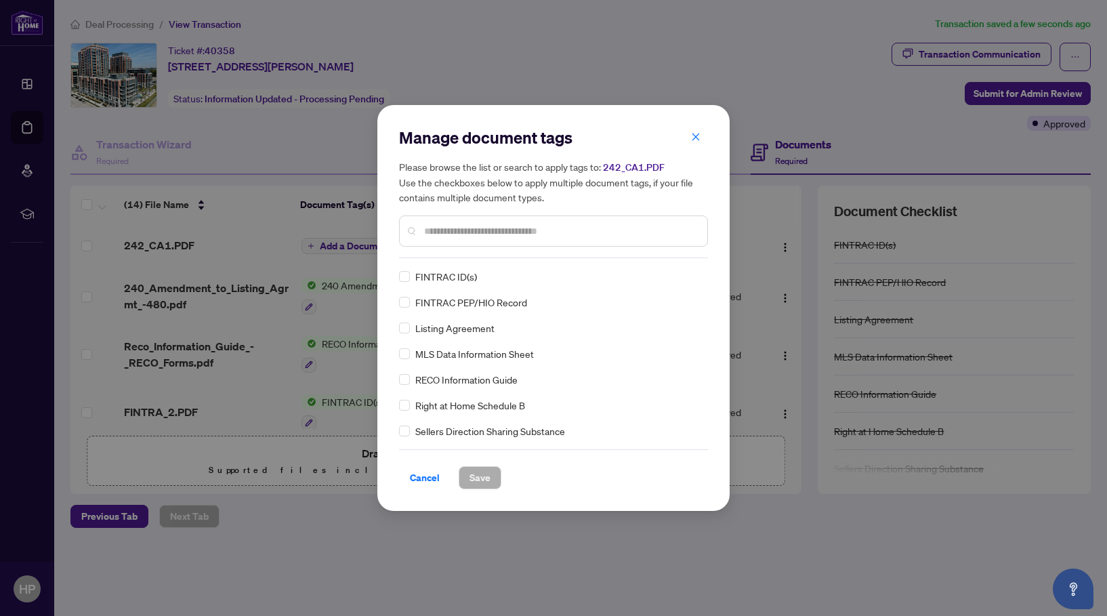
click at [444, 232] on input "text" at bounding box center [560, 231] width 272 height 15
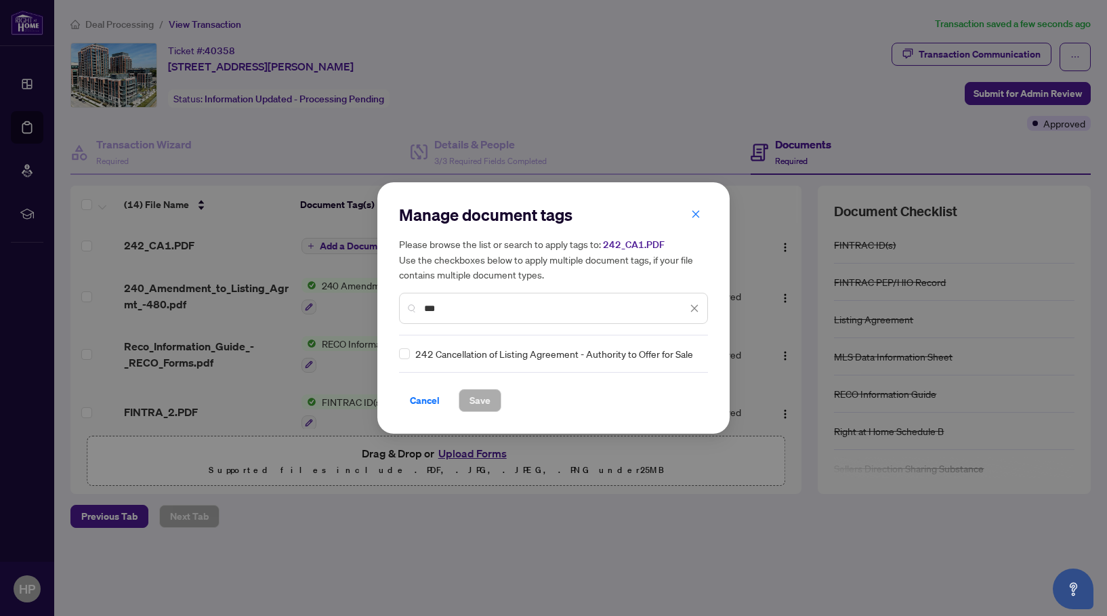
type input "***"
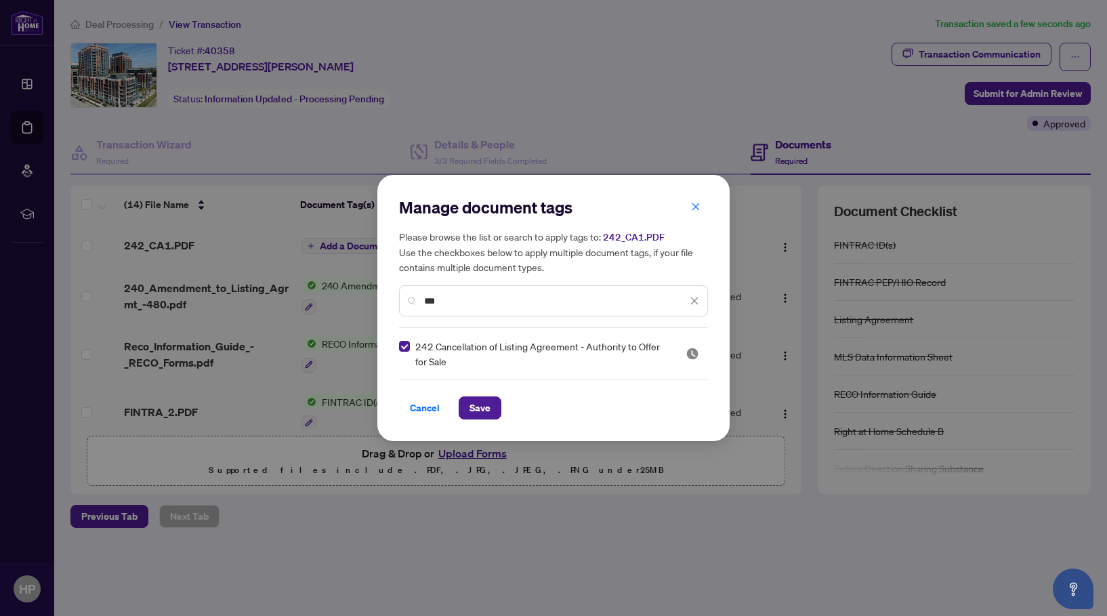
click at [471, 419] on div "Manage document tags Please browse the list or search to apply tags to: 242_CA1…" at bounding box center [553, 308] width 352 height 266
click at [474, 410] on span "Save" at bounding box center [480, 408] width 21 height 22
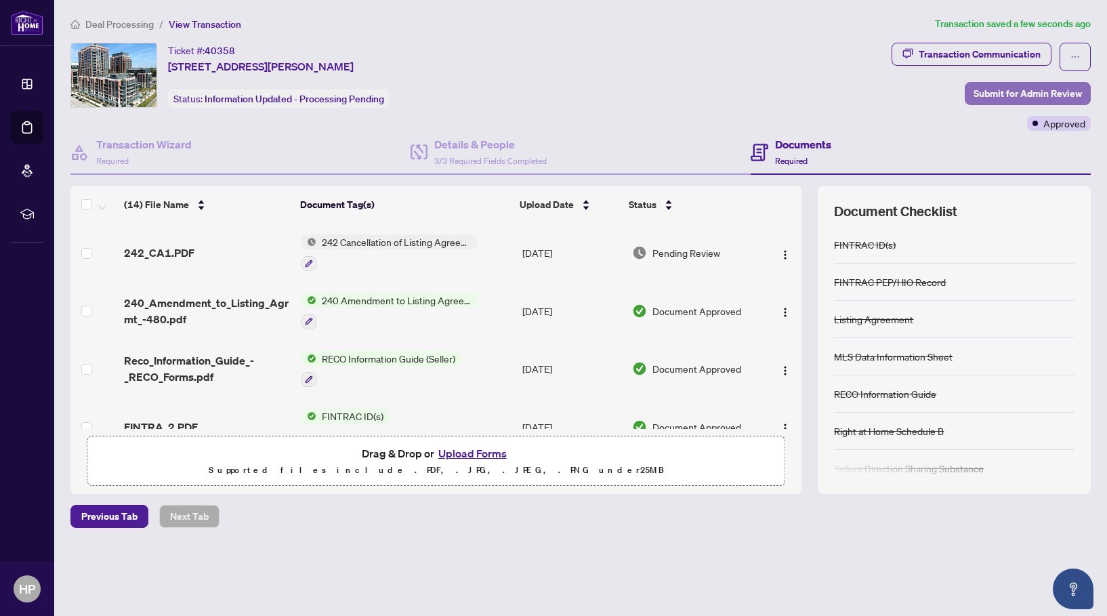
click at [1025, 95] on span "Submit for Admin Review" at bounding box center [1028, 94] width 108 height 22
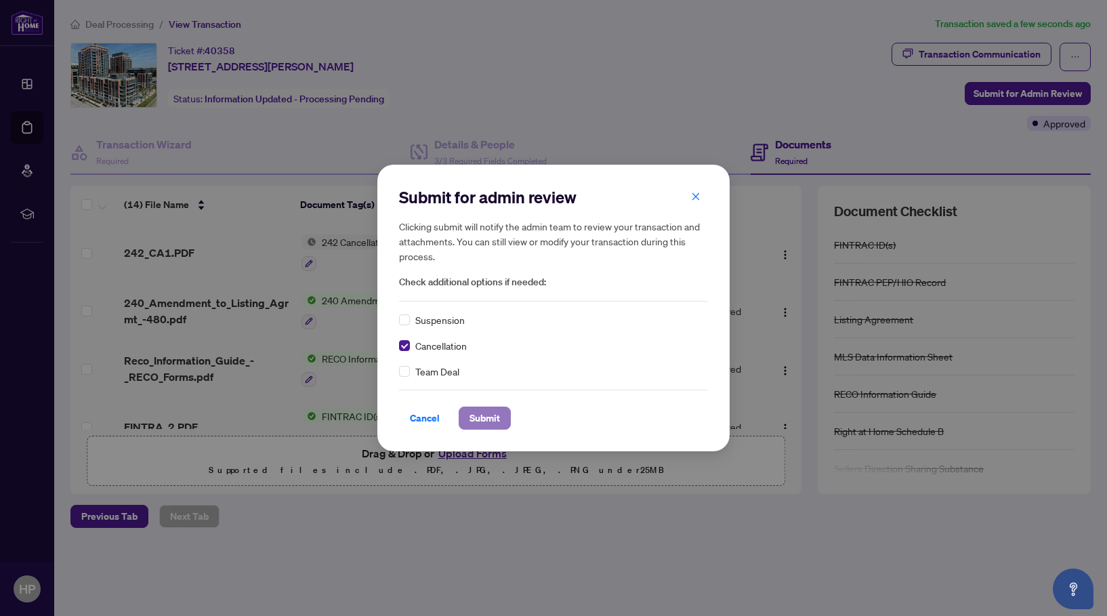
click at [486, 423] on span "Submit" at bounding box center [485, 418] width 30 height 22
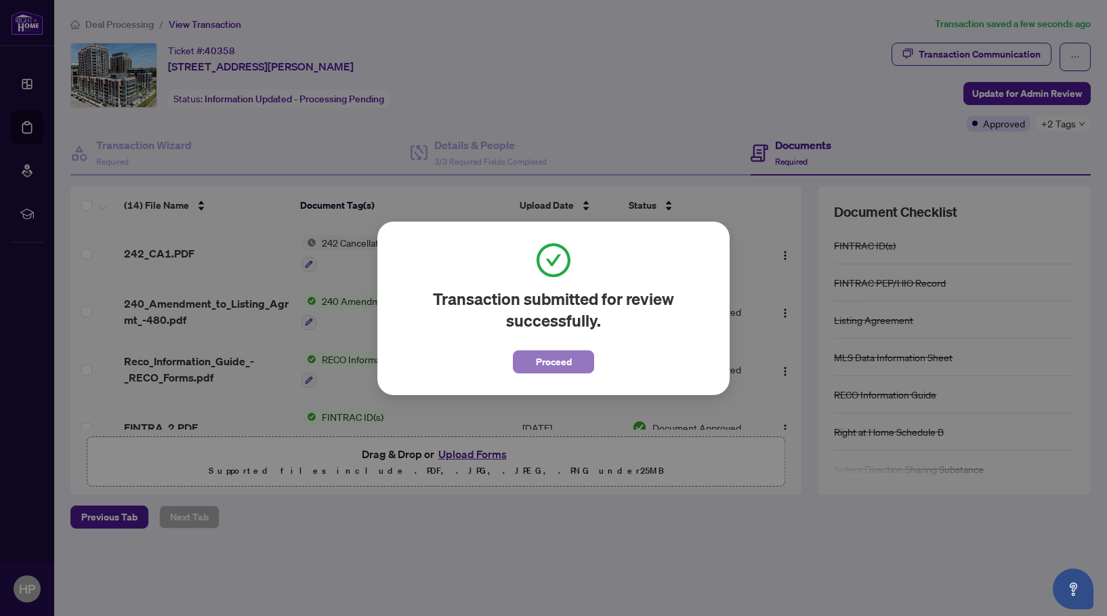
click at [574, 367] on button "Proceed" at bounding box center [553, 361] width 81 height 23
